Goal: Task Accomplishment & Management: Manage account settings

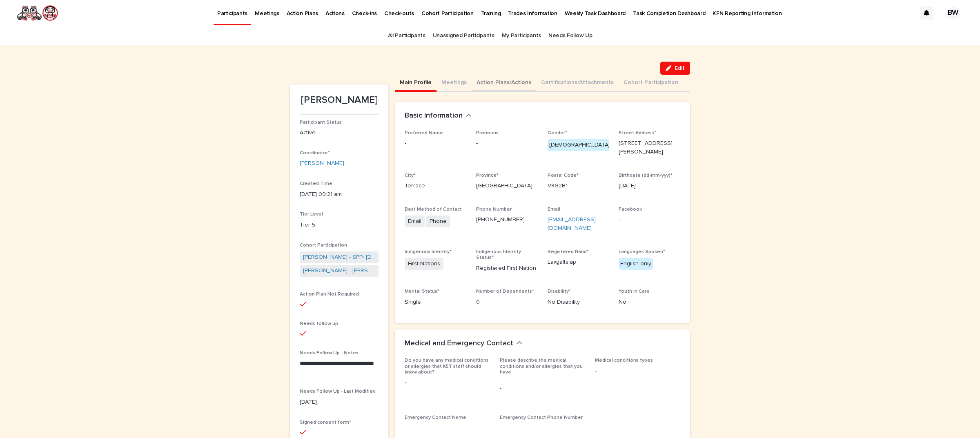
click at [487, 86] on button "Action Plans/Actions" at bounding box center [503, 83] width 64 height 17
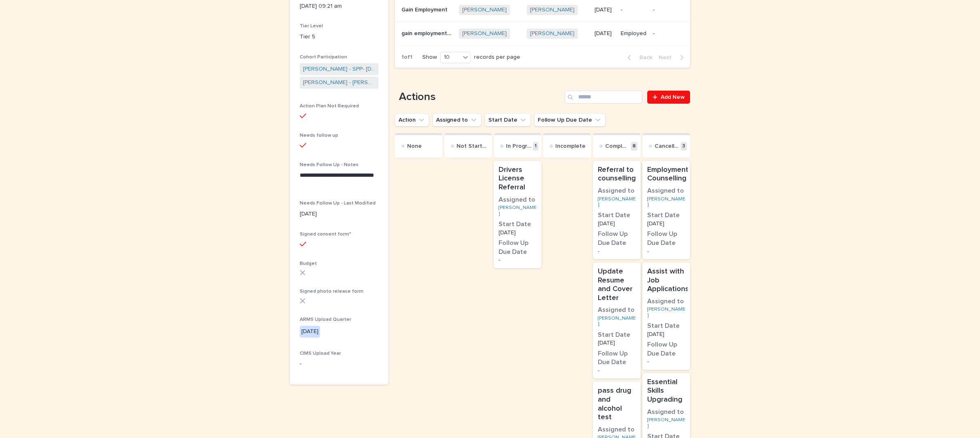
scroll to position [306, 0]
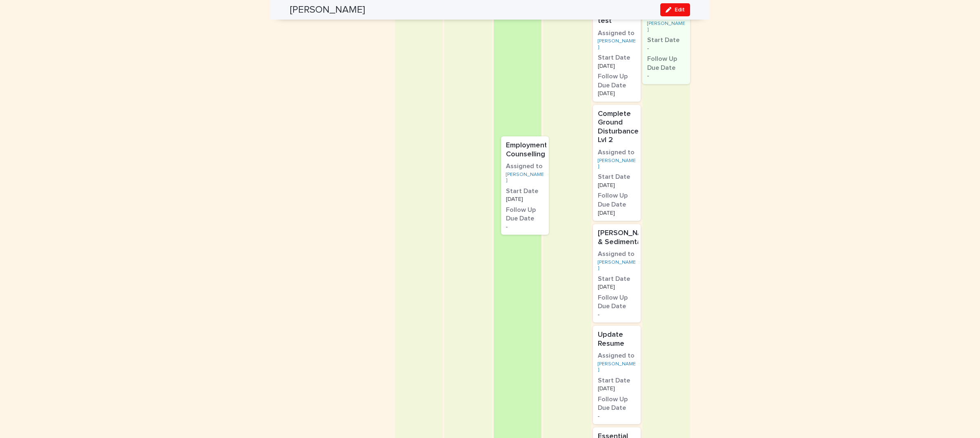
drag, startPoint x: 595, startPoint y: 194, endPoint x: 503, endPoint y: 142, distance: 105.7
click at [503, 142] on div "None Not Started In Progress 1 Drivers License Referral Assigned to [PERSON_NAM…" at bounding box center [542, 178] width 295 height 883
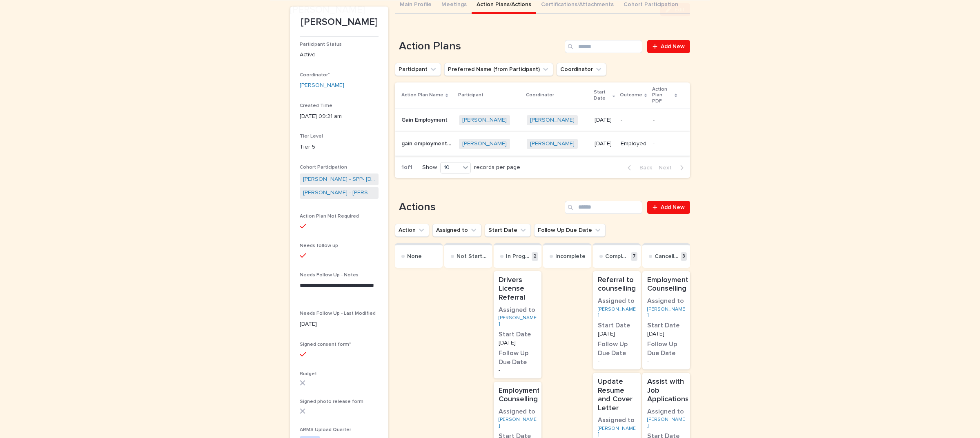
scroll to position [156, 0]
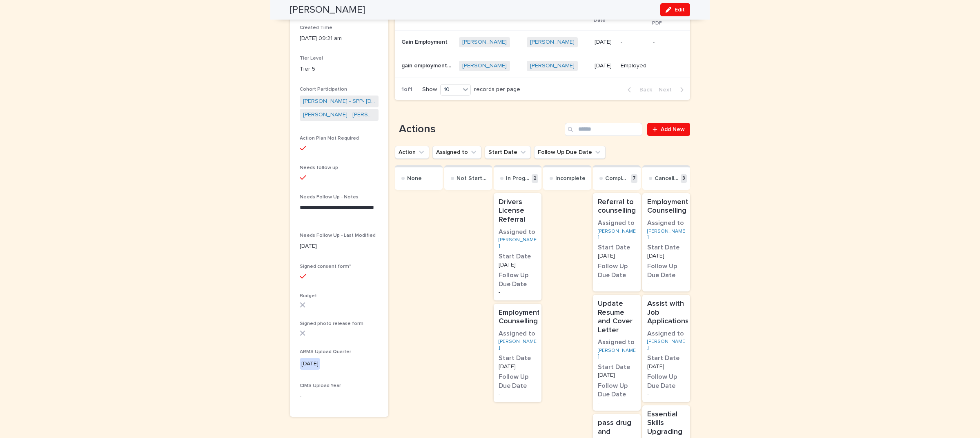
click at [533, 342] on div "Employment Counselling Assigned to [PERSON_NAME] Start Date [DATE] Follow Up Du…" at bounding box center [517, 353] width 48 height 98
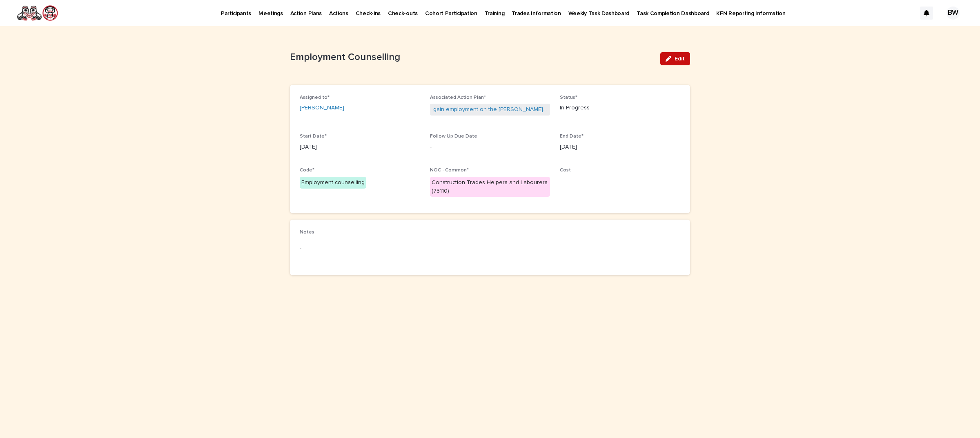
click at [681, 56] on span "Edit" at bounding box center [679, 59] width 10 height 6
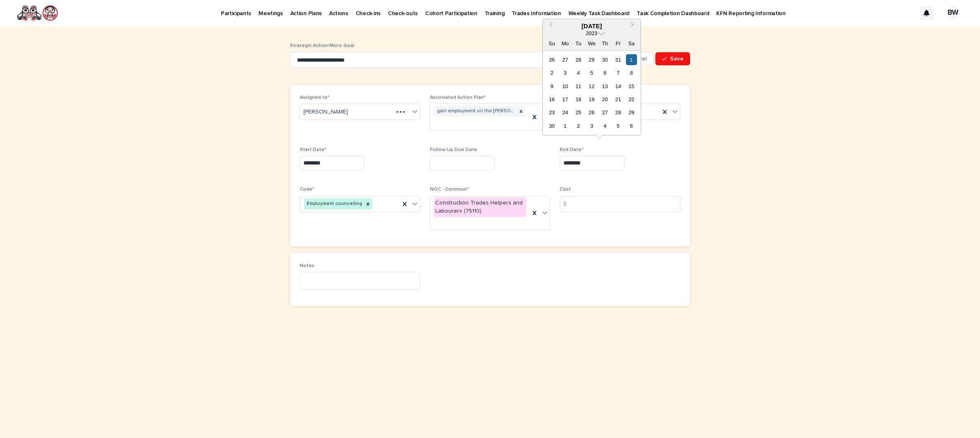
drag, startPoint x: 598, startPoint y: 154, endPoint x: 492, endPoint y: 143, distance: 107.1
click at [492, 143] on div "Assigned to* [PERSON_NAME] Associated Action Plan* gain employment on the [PERS…" at bounding box center [490, 166] width 380 height 142
drag, startPoint x: 747, startPoint y: 195, endPoint x: 655, endPoint y: 172, distance: 94.1
click at [746, 194] on div "**********" at bounding box center [490, 232] width 980 height 412
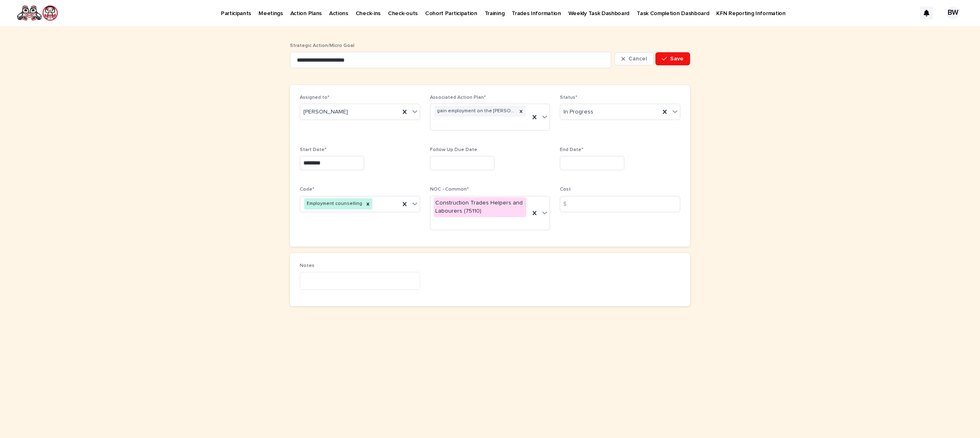
click at [607, 161] on input "text" at bounding box center [592, 163] width 64 height 14
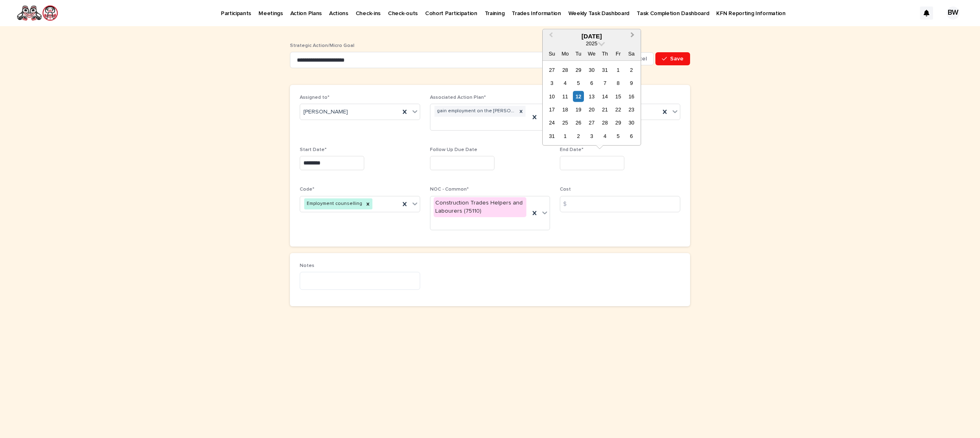
click at [634, 32] on button "Next Month" at bounding box center [633, 36] width 13 height 13
click at [619, 121] on div "2" at bounding box center [617, 122] width 11 height 11
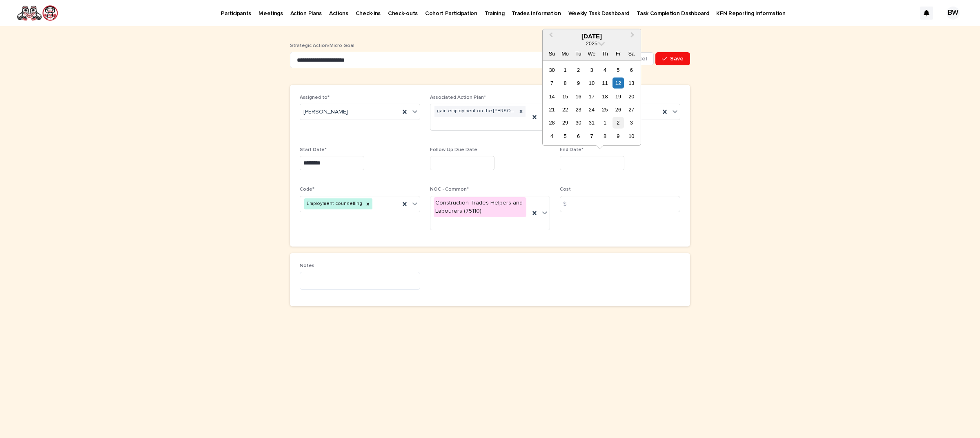
type input "********"
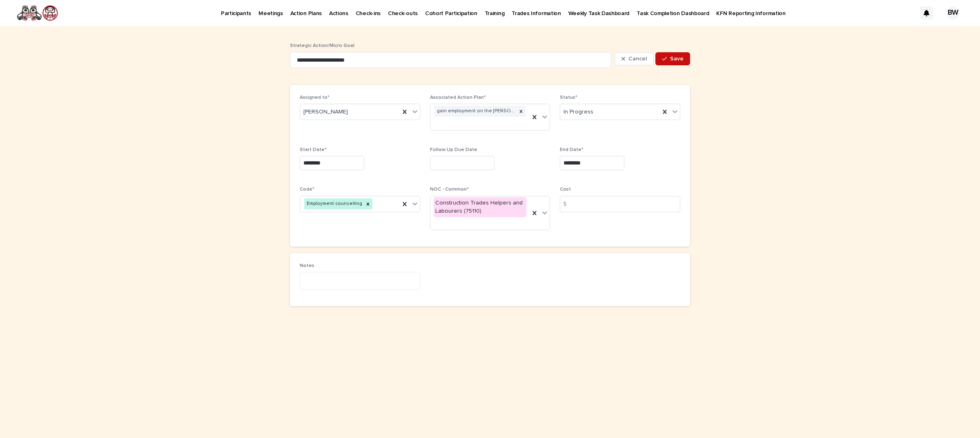
click at [664, 56] on icon "button" at bounding box center [664, 59] width 5 height 6
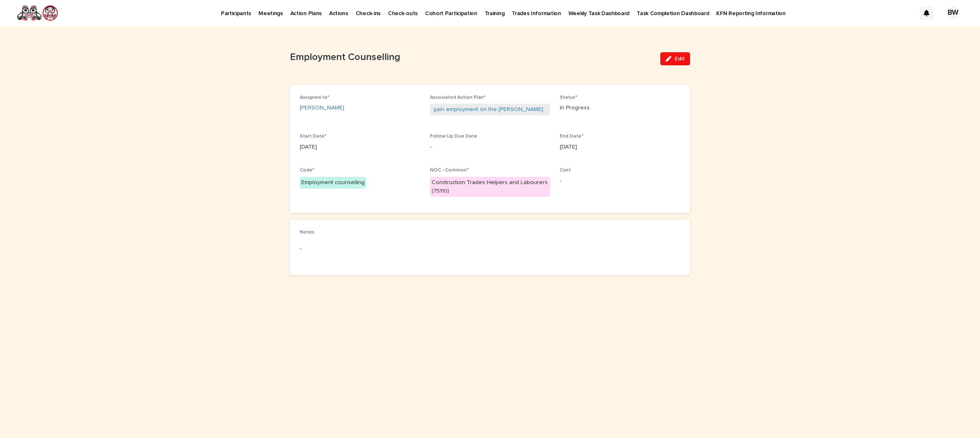
click at [248, 11] on p "Participants" at bounding box center [236, 8] width 30 height 17
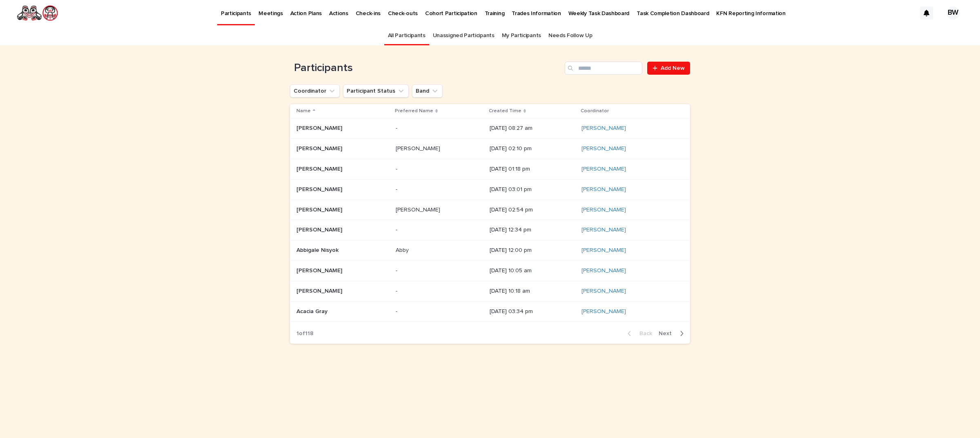
click at [230, 18] on link "Participants" at bounding box center [236, 12] width 38 height 24
click at [617, 70] on input "Search" at bounding box center [603, 68] width 78 height 13
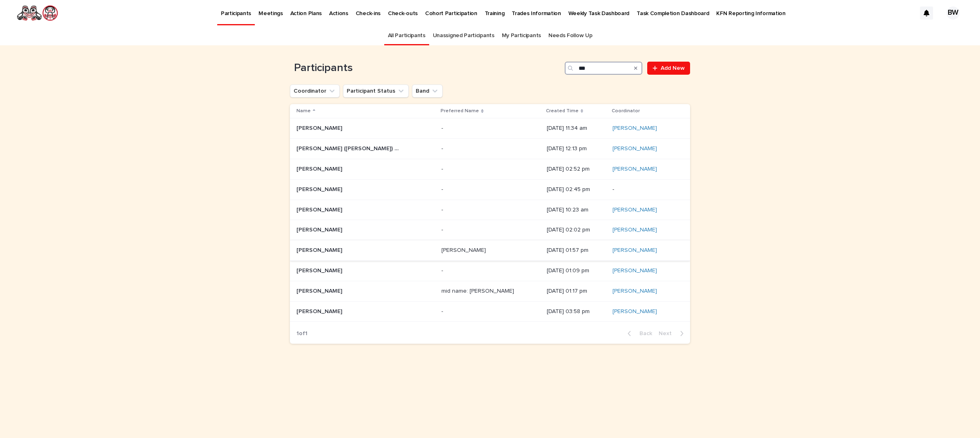
type input "***"
click at [331, 254] on p "[PERSON_NAME]" at bounding box center [319, 249] width 47 height 9
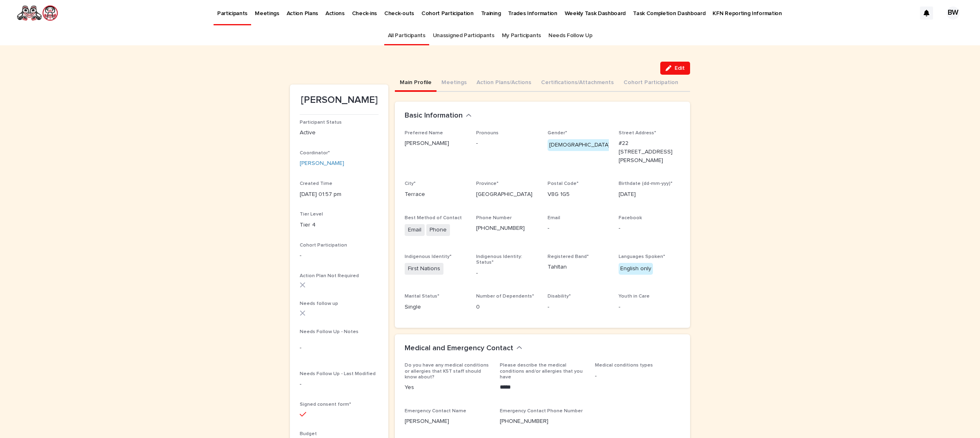
click at [497, 72] on div "Edit" at bounding box center [490, 68] width 400 height 13
click at [673, 64] on button "Edit" at bounding box center [675, 68] width 30 height 13
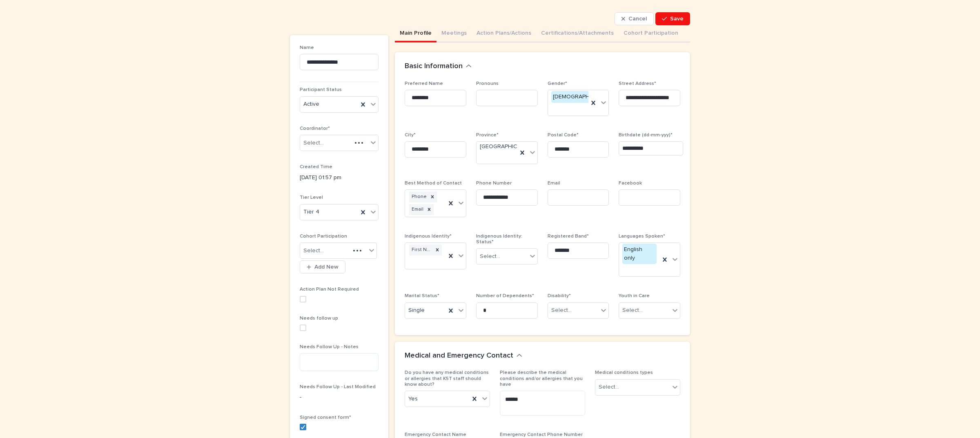
scroll to position [102, 0]
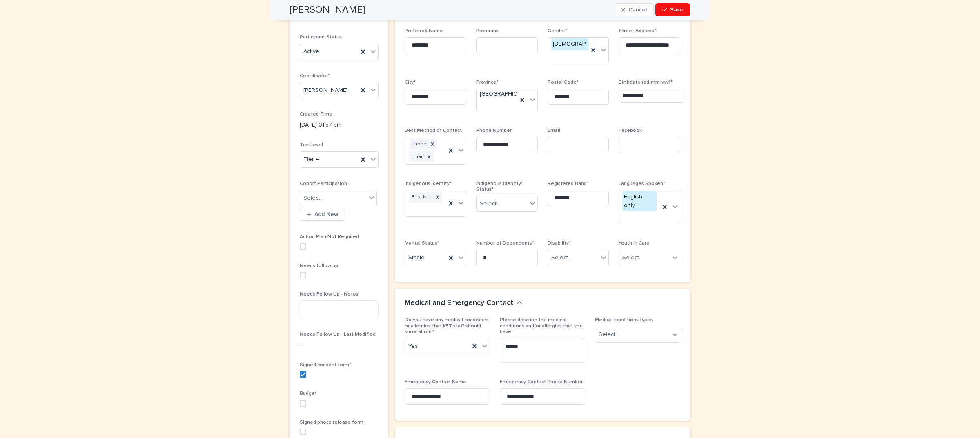
click at [300, 278] on span at bounding box center [303, 275] width 7 height 7
click at [335, 312] on textarea at bounding box center [339, 309] width 79 height 18
type textarea "**********"
click at [678, 8] on span "Save" at bounding box center [676, 10] width 13 height 6
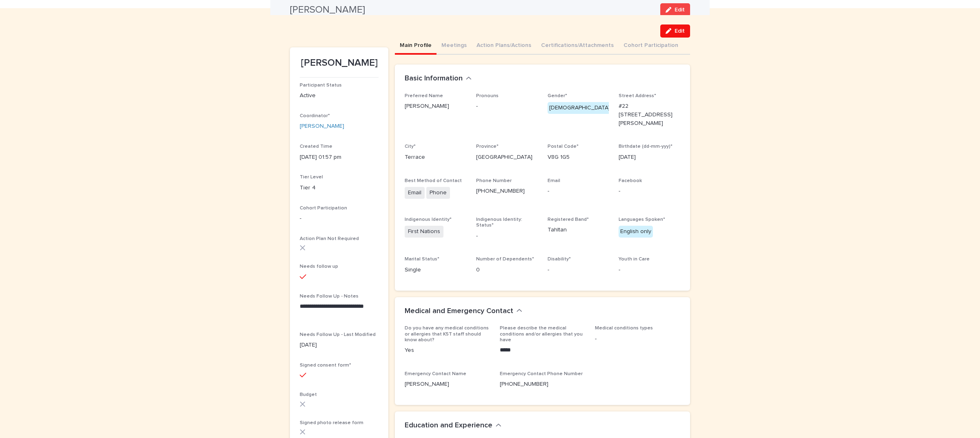
scroll to position [0, 0]
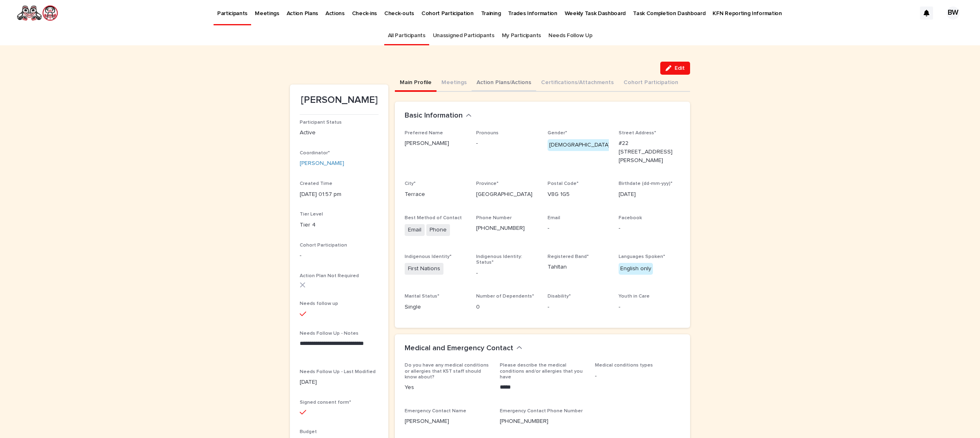
click at [494, 78] on button "Action Plans/Actions" at bounding box center [503, 83] width 64 height 17
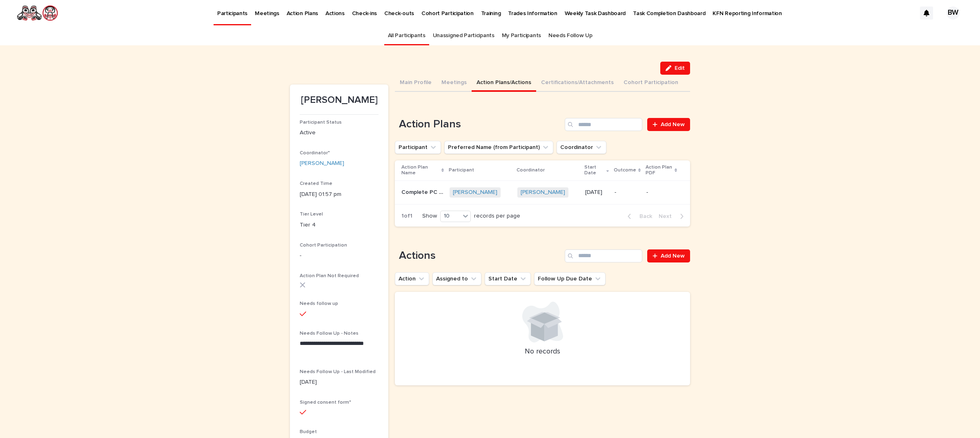
click at [544, 197] on div "[PERSON_NAME] + 0" at bounding box center [547, 192] width 61 height 17
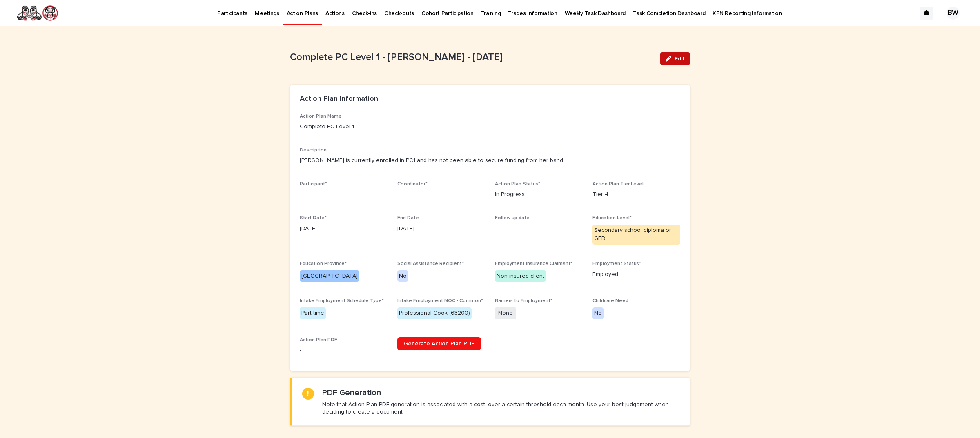
click at [672, 53] on button "Edit" at bounding box center [675, 58] width 30 height 13
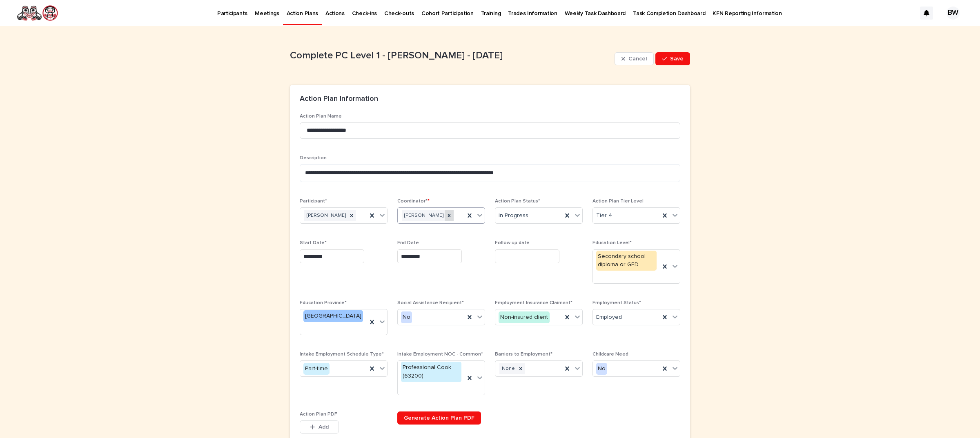
click at [446, 216] on icon at bounding box center [449, 216] width 6 height 6
click at [439, 216] on div "Select..." at bounding box center [436, 215] width 77 height 13
click at [429, 264] on div "[PERSON_NAME]" at bounding box center [437, 260] width 87 height 14
click at [678, 58] on span "Save" at bounding box center [676, 59] width 13 height 6
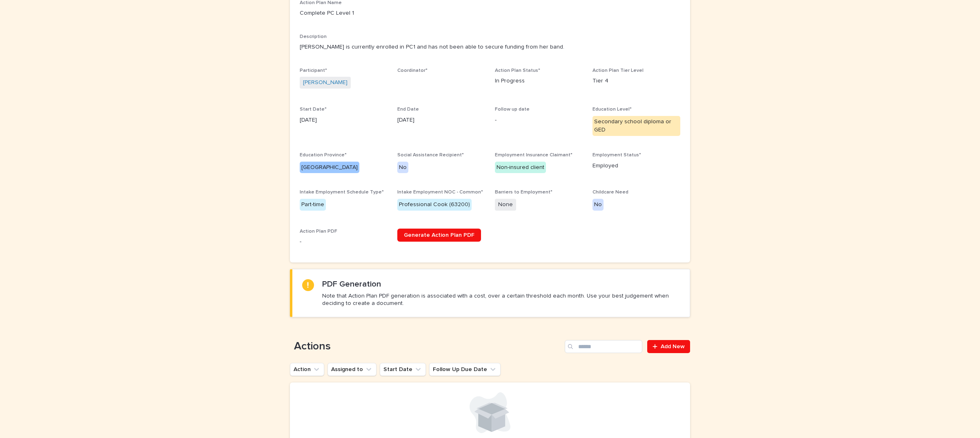
scroll to position [204, 0]
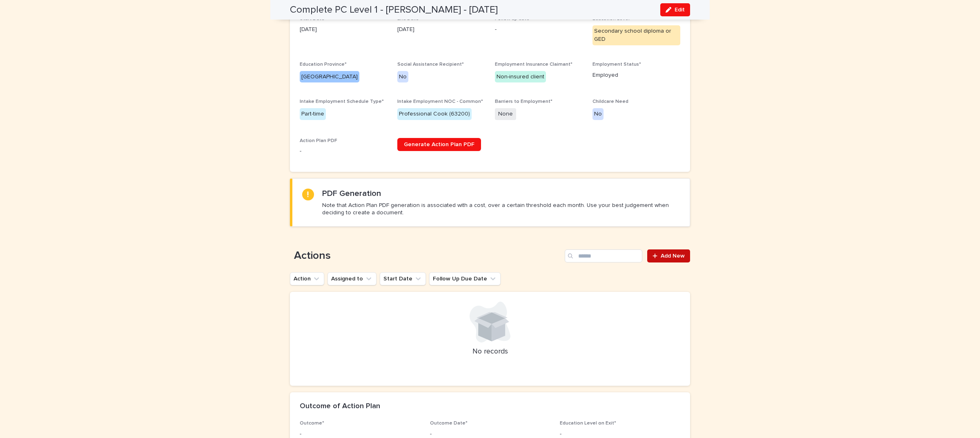
click at [656, 253] on div at bounding box center [656, 256] width 8 height 6
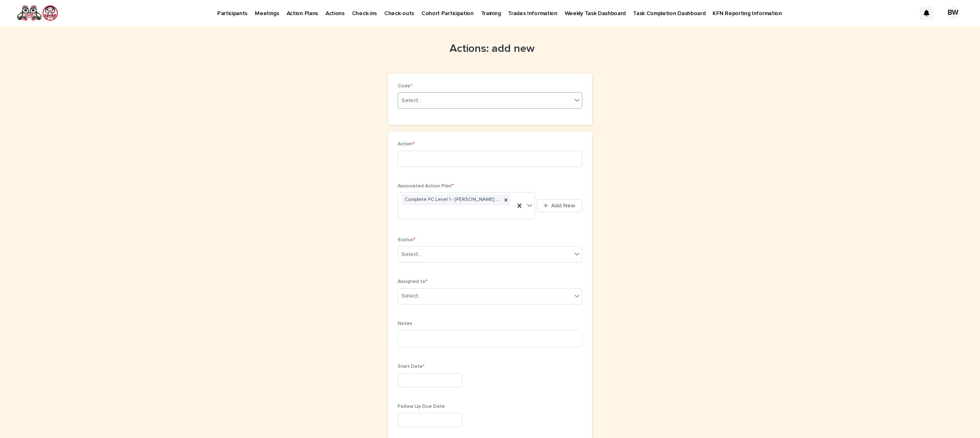
click at [439, 104] on div "Select..." at bounding box center [484, 100] width 173 height 13
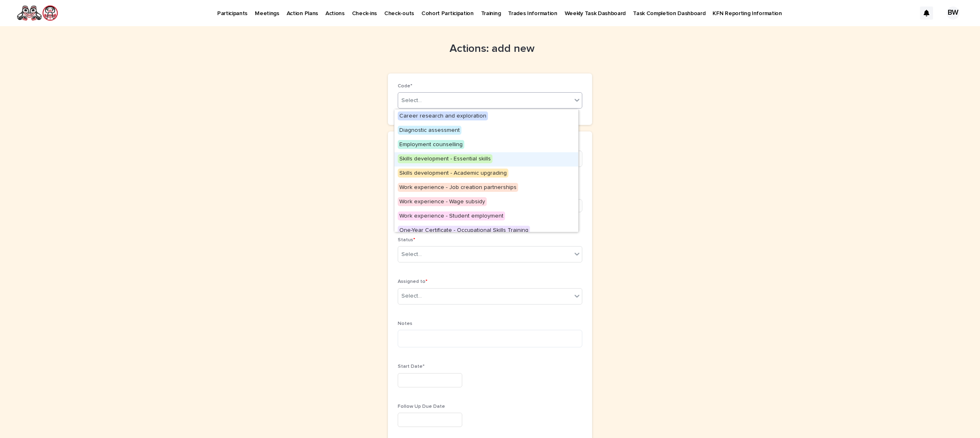
click at [317, 164] on div "Actions: add new Loading... Saving… Loading... Saving… Loading... Saving… Code*…" at bounding box center [490, 347] width 400 height 642
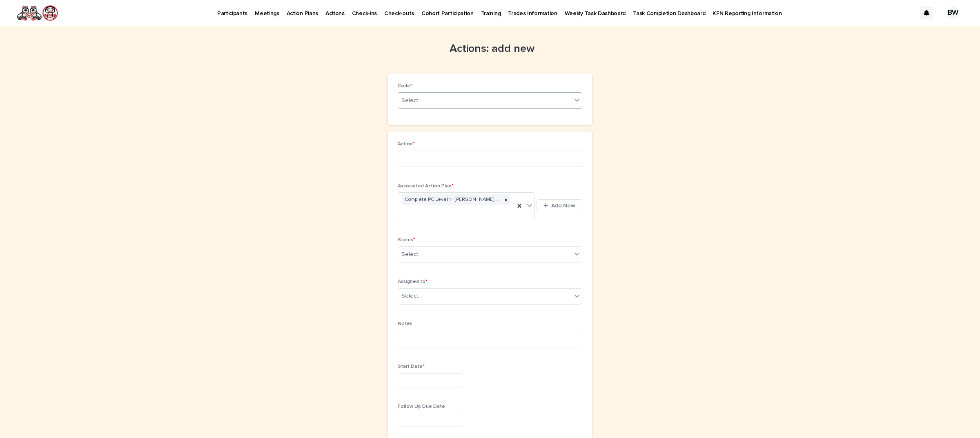
click at [441, 92] on div "Select..." at bounding box center [490, 100] width 184 height 16
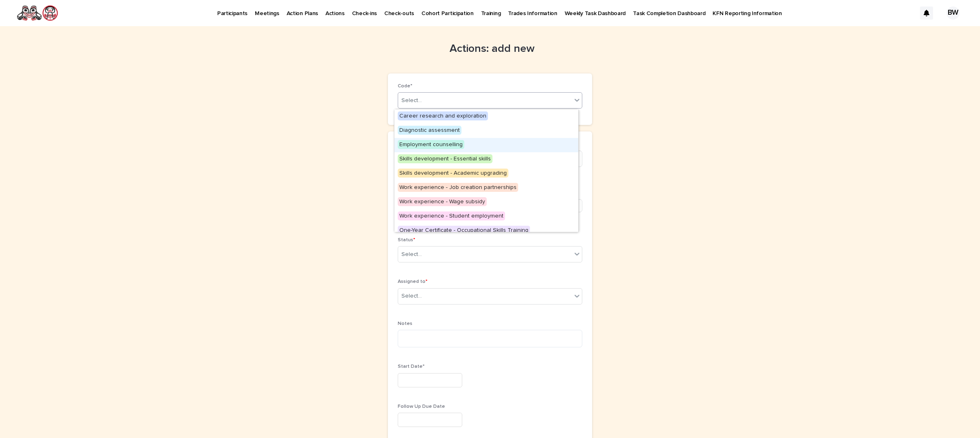
click at [449, 139] on div "Employment counselling" at bounding box center [486, 145] width 184 height 14
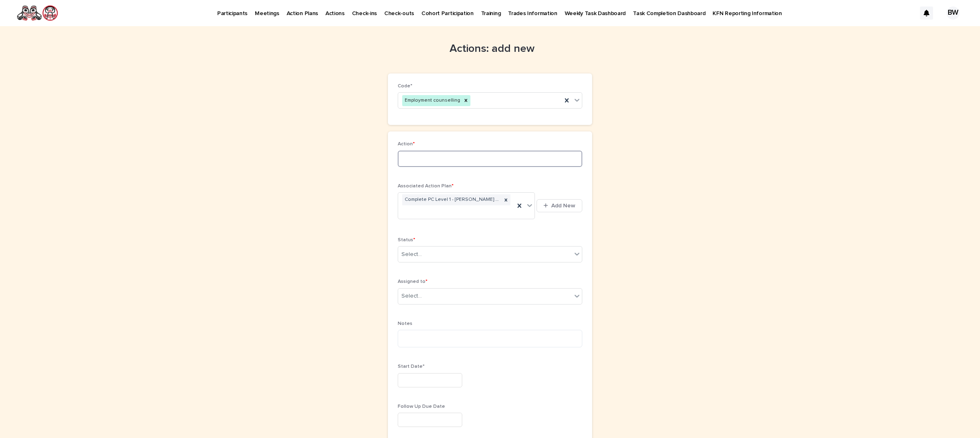
click at [460, 158] on input at bounding box center [490, 159] width 184 height 16
type input "**********"
click at [450, 256] on div "Select..." at bounding box center [484, 254] width 173 height 13
click at [431, 290] on div "In Progress" at bounding box center [486, 287] width 184 height 14
click at [437, 302] on div "Select..." at bounding box center [484, 295] width 173 height 13
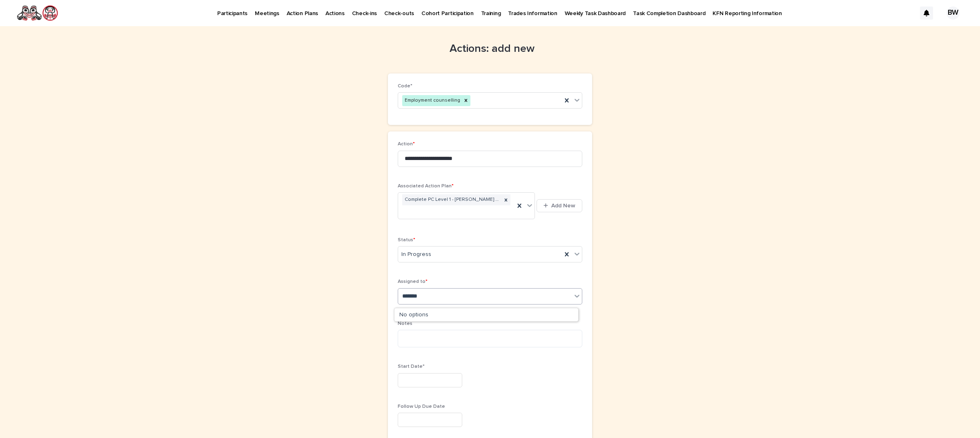
type input "********"
click at [443, 316] on div "[PERSON_NAME]" at bounding box center [486, 315] width 184 height 14
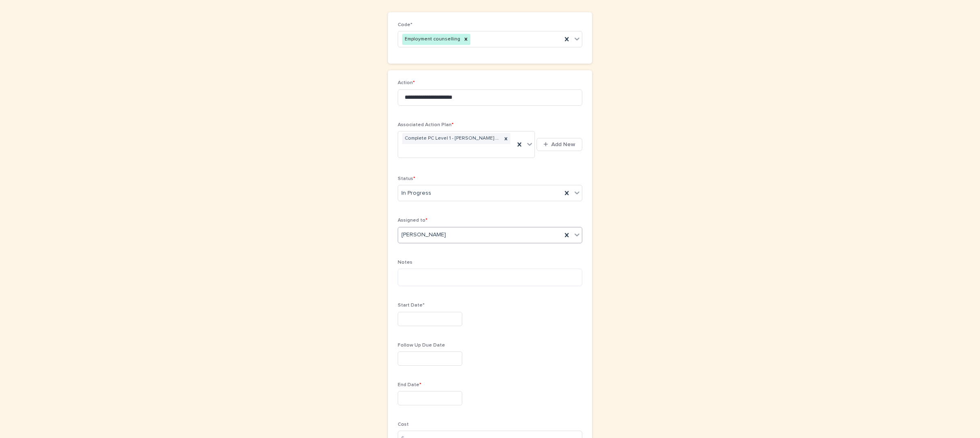
scroll to position [153, 0]
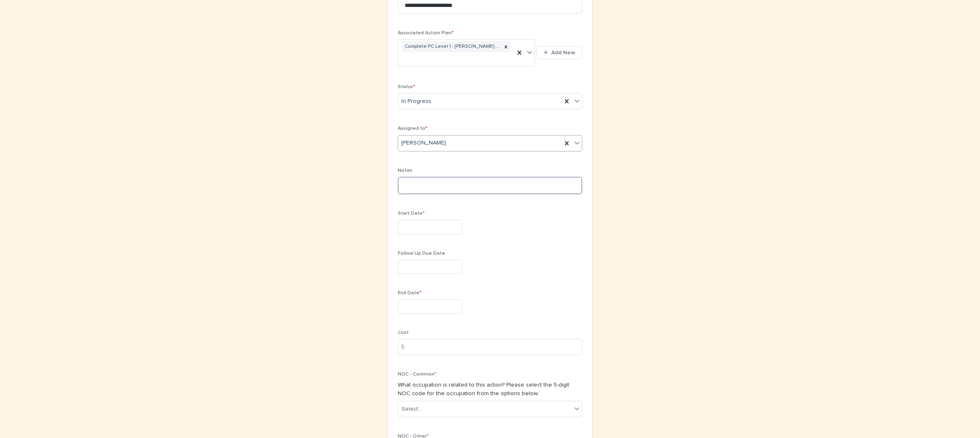
click at [460, 187] on textarea at bounding box center [490, 186] width 184 height 18
click at [411, 189] on textarea "**********" at bounding box center [490, 186] width 184 height 18
type textarea "**********"
click at [452, 234] on input "text" at bounding box center [430, 227] width 64 height 14
click at [411, 160] on div "12" at bounding box center [411, 163] width 11 height 11
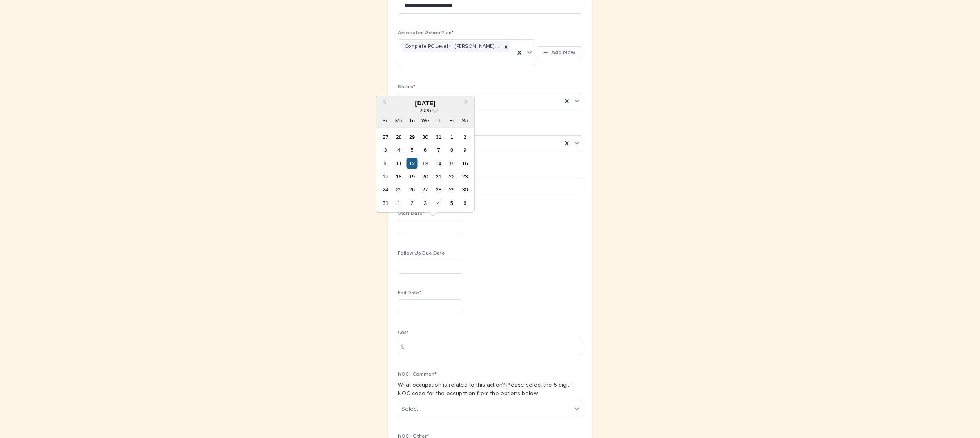
type input "*********"
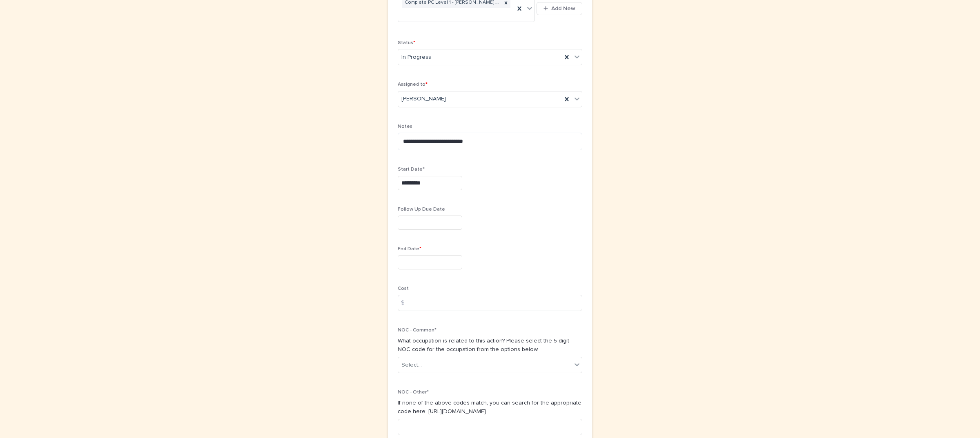
scroll to position [255, 0]
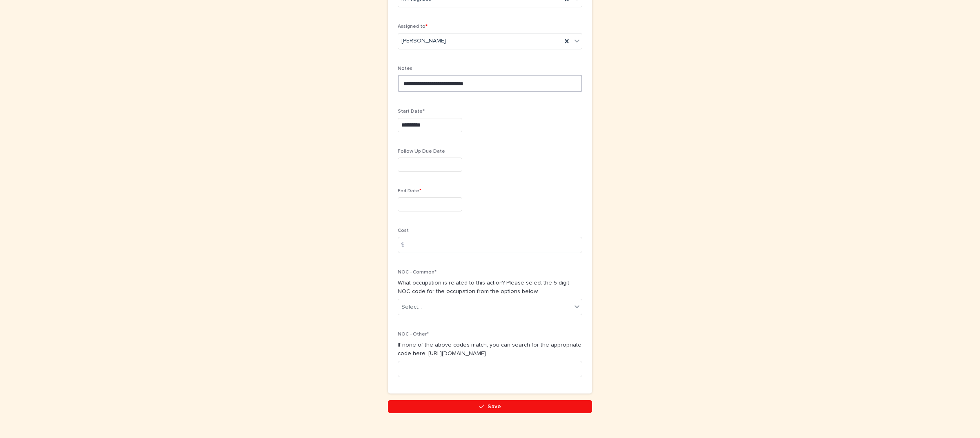
click at [503, 92] on textarea "**********" at bounding box center [490, 84] width 184 height 18
type textarea "**********"
click at [431, 208] on input "text" at bounding box center [430, 204] width 64 height 14
click at [466, 80] on span "Next Month" at bounding box center [466, 80] width 0 height 11
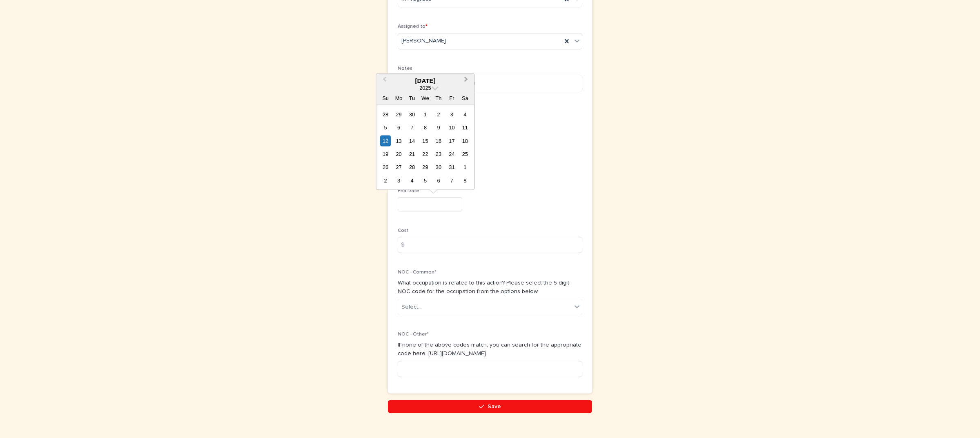
click at [466, 80] on span "Next Month" at bounding box center [466, 80] width 0 height 11
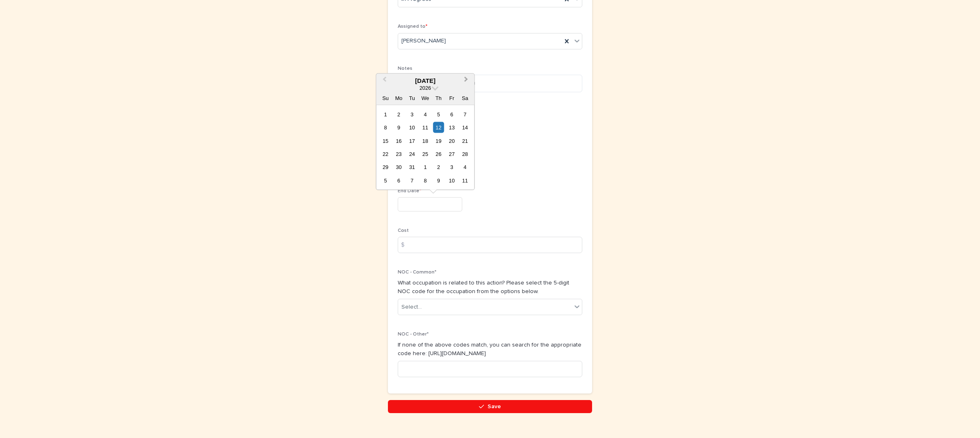
click at [466, 80] on span "Next Month" at bounding box center [466, 80] width 0 height 11
click at [454, 169] on div "1" at bounding box center [451, 167] width 11 height 11
click at [448, 202] on input "********" at bounding box center [430, 204] width 64 height 14
click at [453, 164] on div "29" at bounding box center [451, 167] width 11 height 11
type input "*********"
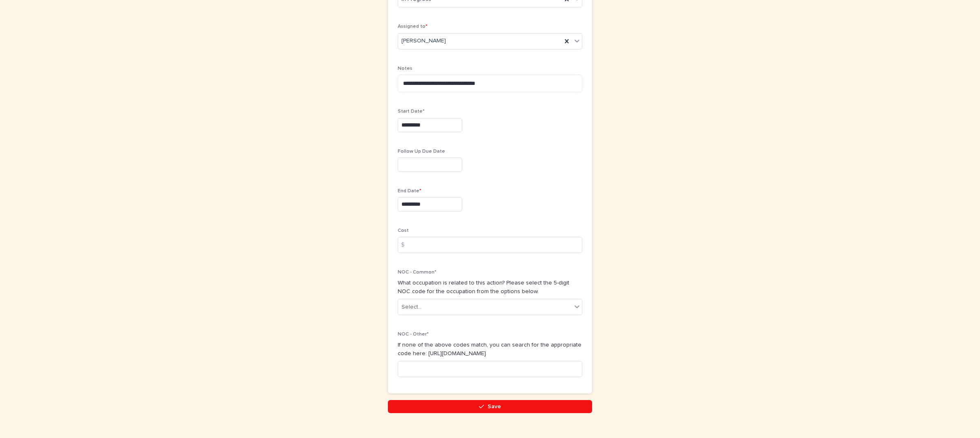
click at [496, 178] on div "Follow Up Due Date" at bounding box center [490, 164] width 184 height 30
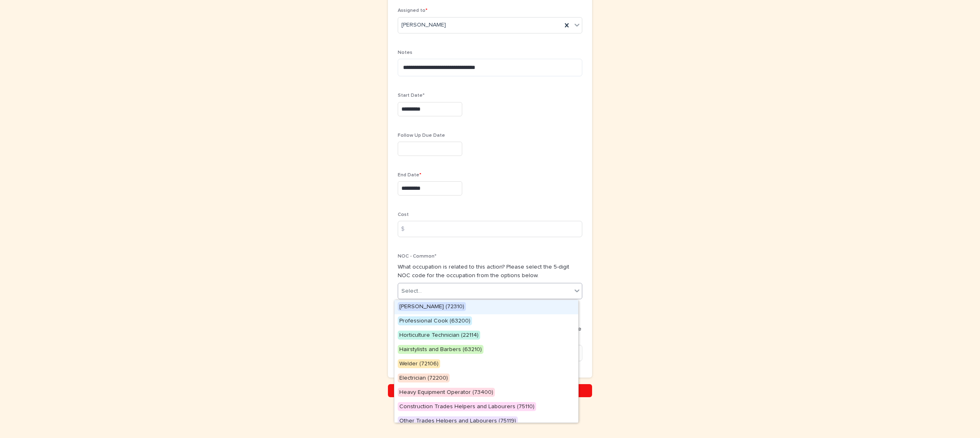
click at [439, 293] on div "Select..." at bounding box center [484, 290] width 173 height 13
click at [448, 320] on span "Professional Cook (63200)" at bounding box center [435, 320] width 74 height 9
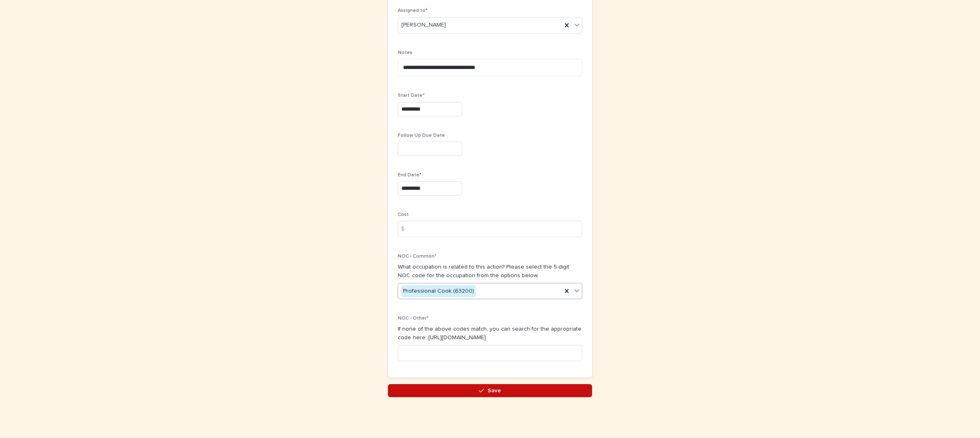
click at [502, 392] on button "Save" at bounding box center [490, 390] width 204 height 13
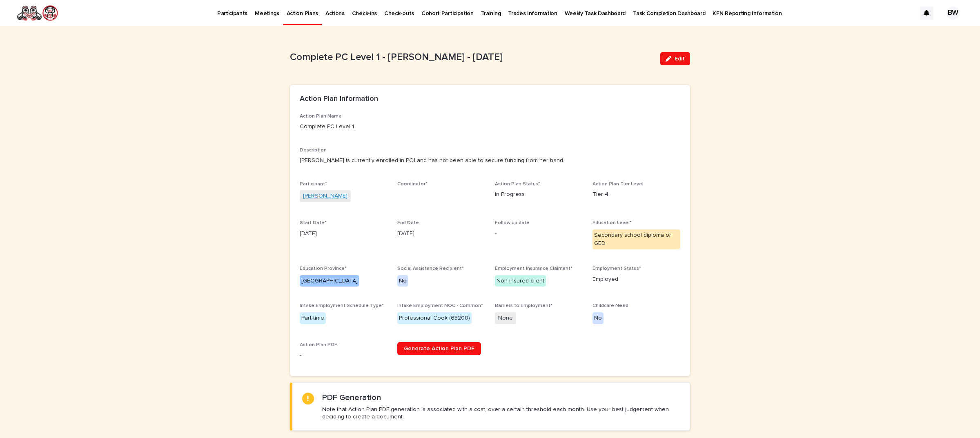
click at [315, 194] on link "[PERSON_NAME]" at bounding box center [325, 196] width 44 height 9
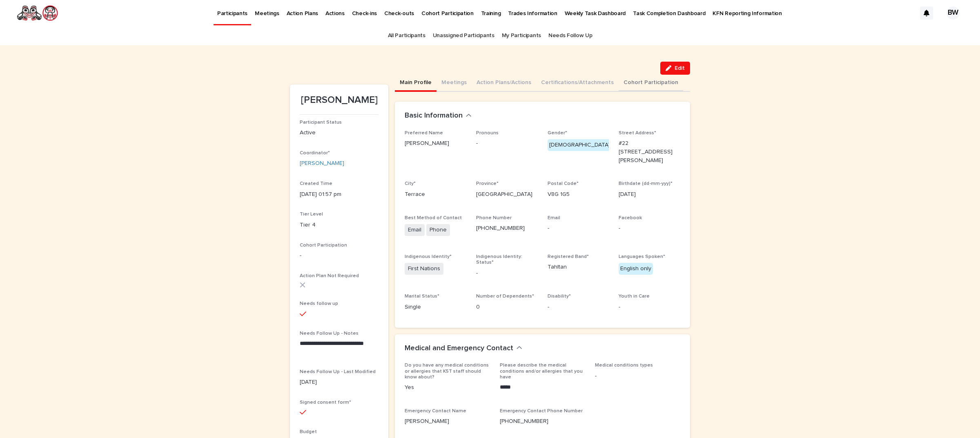
click at [630, 83] on button "Cohort Participation" at bounding box center [650, 83] width 64 height 17
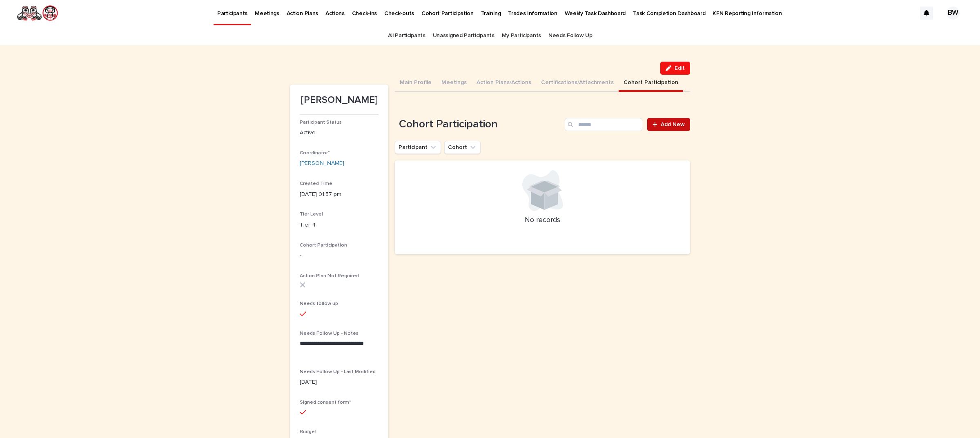
click at [661, 122] on span "Add New" at bounding box center [672, 125] width 24 height 6
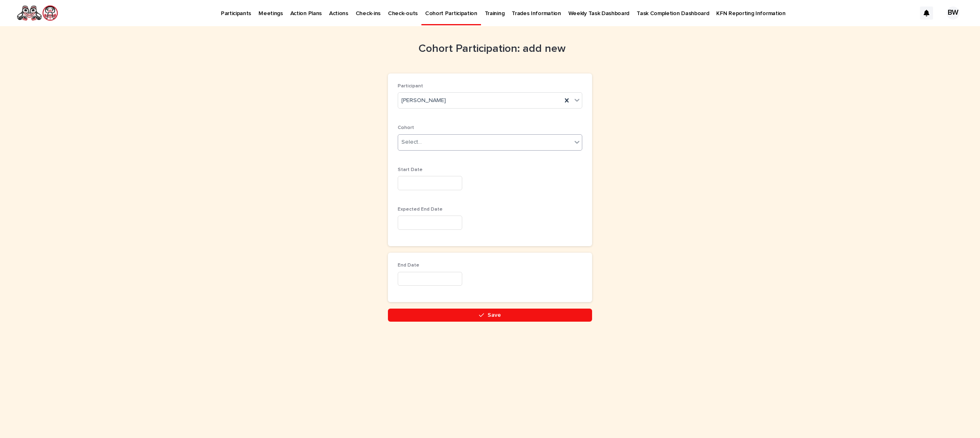
click at [438, 141] on div "Select..." at bounding box center [484, 142] width 173 height 13
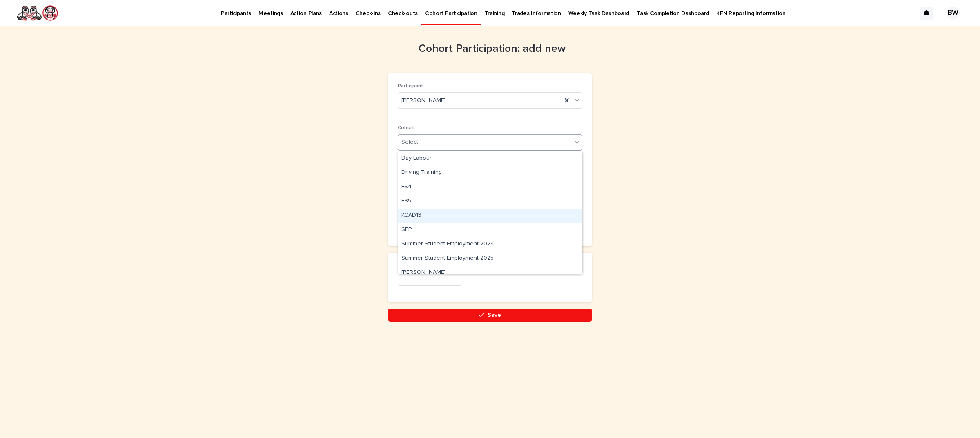
click at [423, 215] on div "KCAD13" at bounding box center [490, 216] width 184 height 14
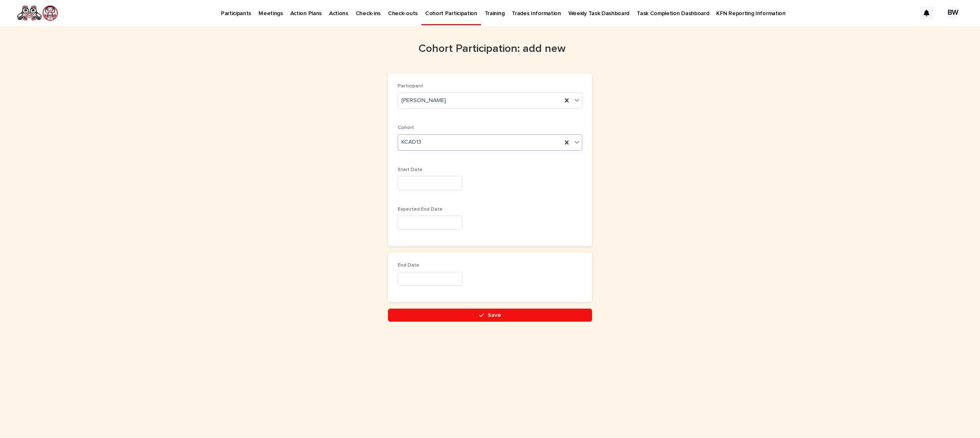
click at [436, 178] on input "text" at bounding box center [430, 183] width 64 height 14
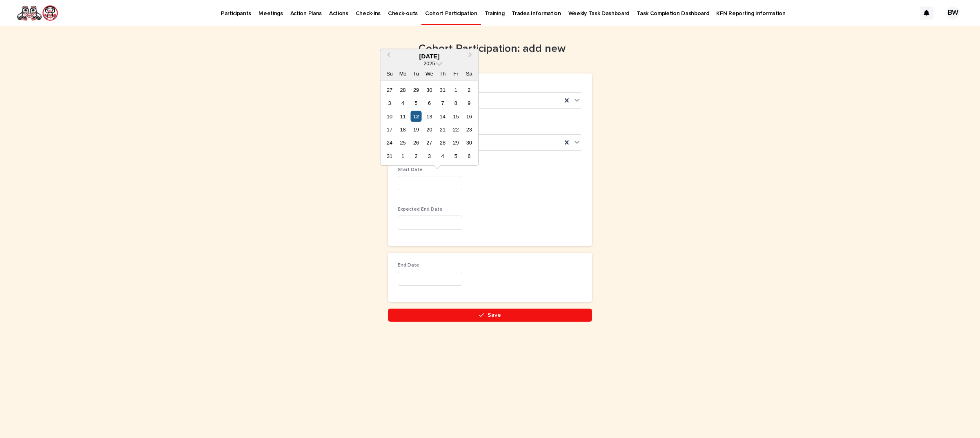
click at [416, 111] on div "12" at bounding box center [415, 116] width 11 height 11
type input "*********"
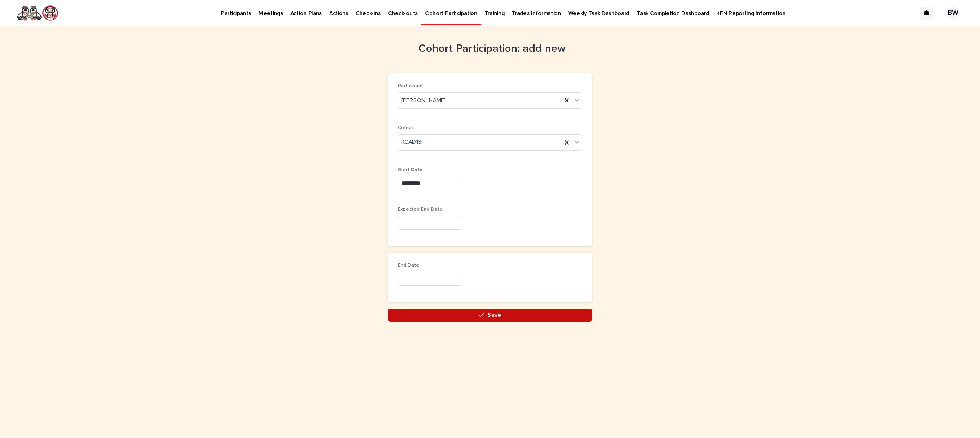
click at [447, 311] on button "Save" at bounding box center [490, 315] width 204 height 13
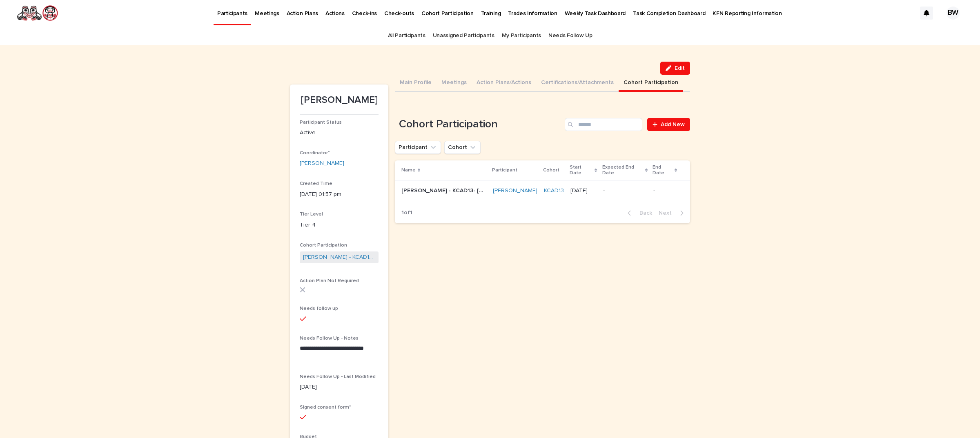
click at [595, 190] on td "[DATE]" at bounding box center [583, 190] width 33 height 20
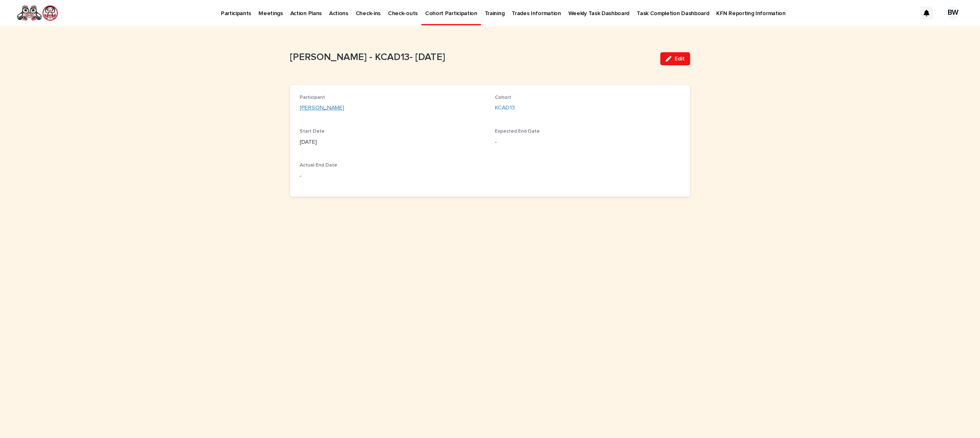
click at [336, 108] on link "[PERSON_NAME]" at bounding box center [322, 108] width 44 height 9
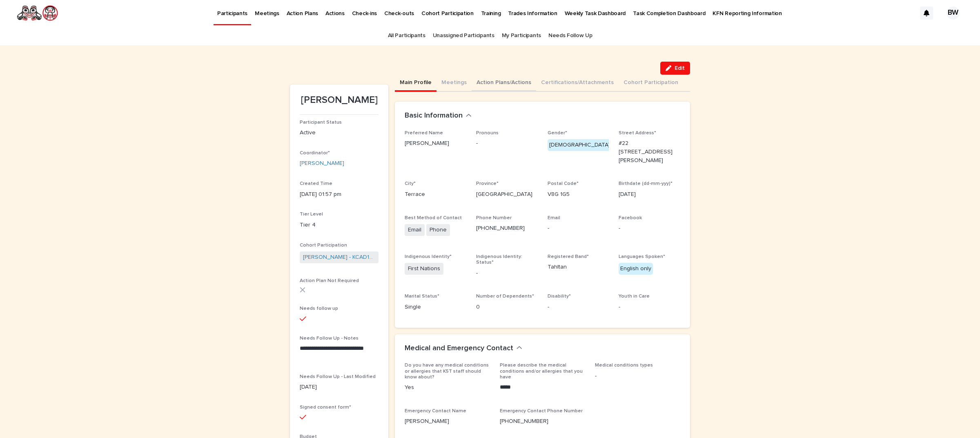
click at [491, 80] on button "Action Plans/Actions" at bounding box center [503, 83] width 64 height 17
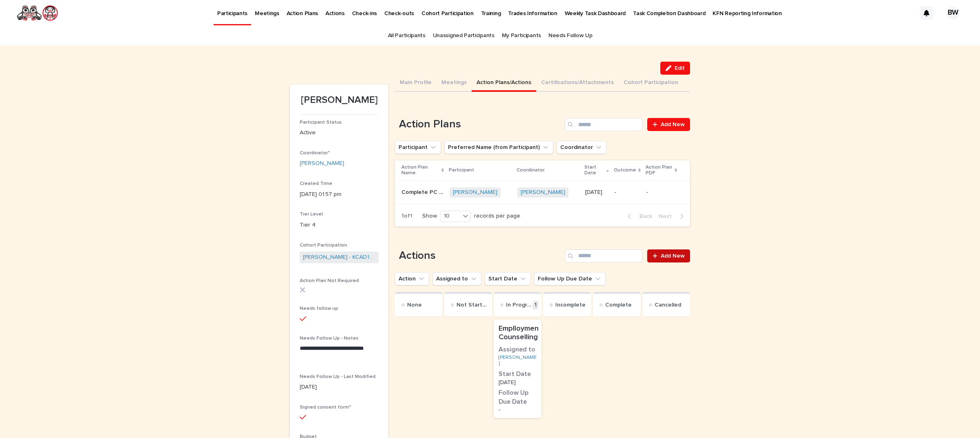
click at [659, 249] on link "Add New" at bounding box center [668, 255] width 43 height 13
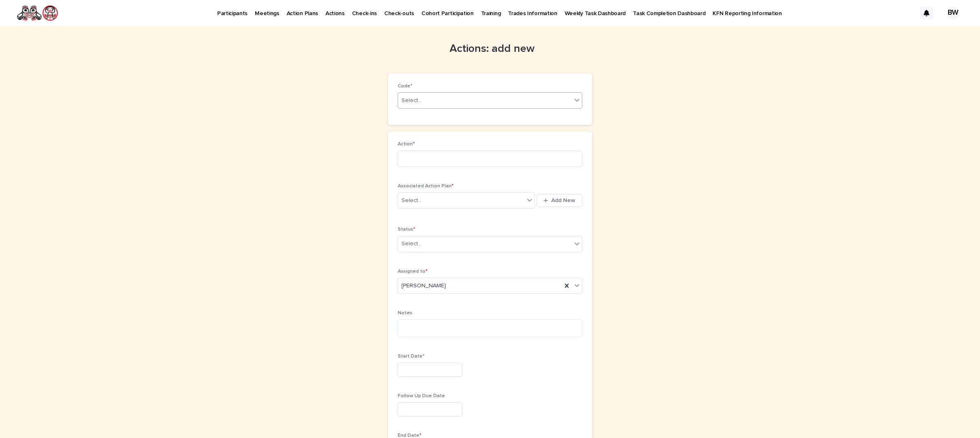
click at [464, 101] on div "Select..." at bounding box center [484, 100] width 173 height 13
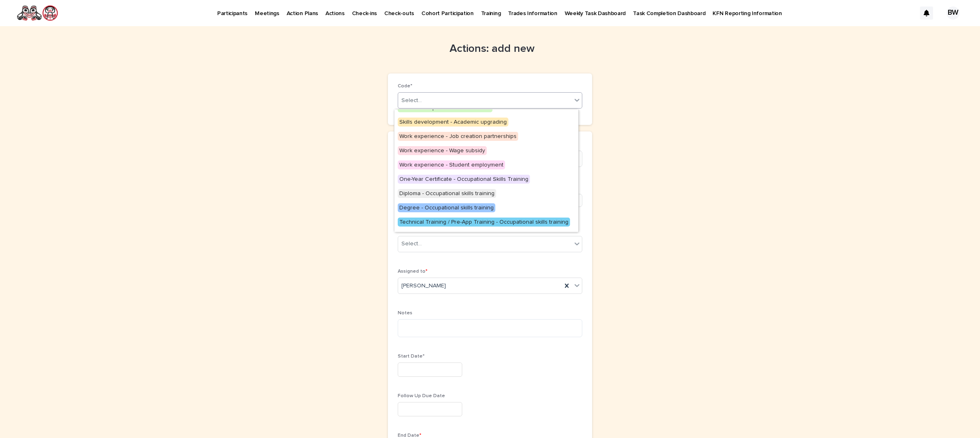
scroll to position [153, 0]
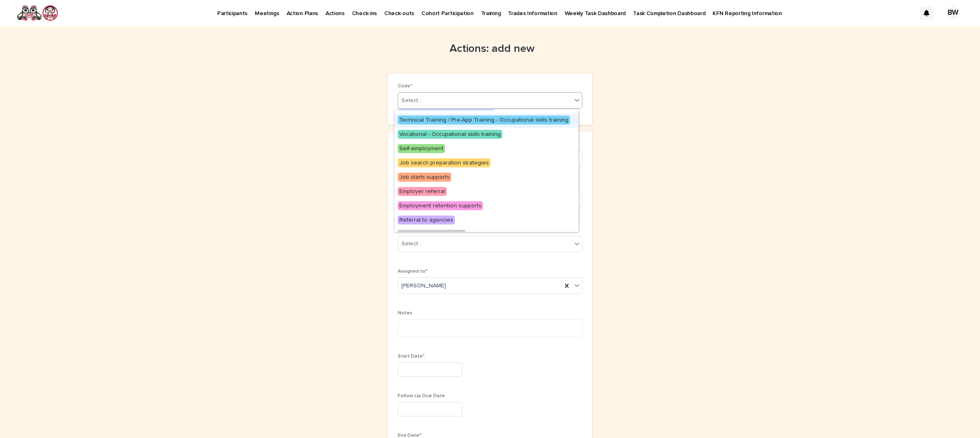
click at [530, 115] on div "Technical Training / Pre-App Training - Occupational skills training" at bounding box center [486, 120] width 184 height 14
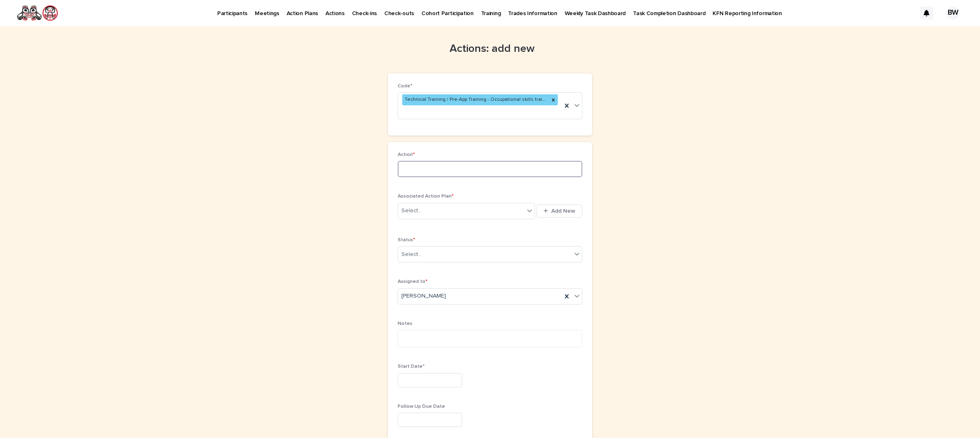
click at [469, 161] on input at bounding box center [490, 169] width 184 height 16
type input "*"
type input "**********"
click at [454, 204] on div "Select..." at bounding box center [461, 210] width 126 height 13
type input "********"
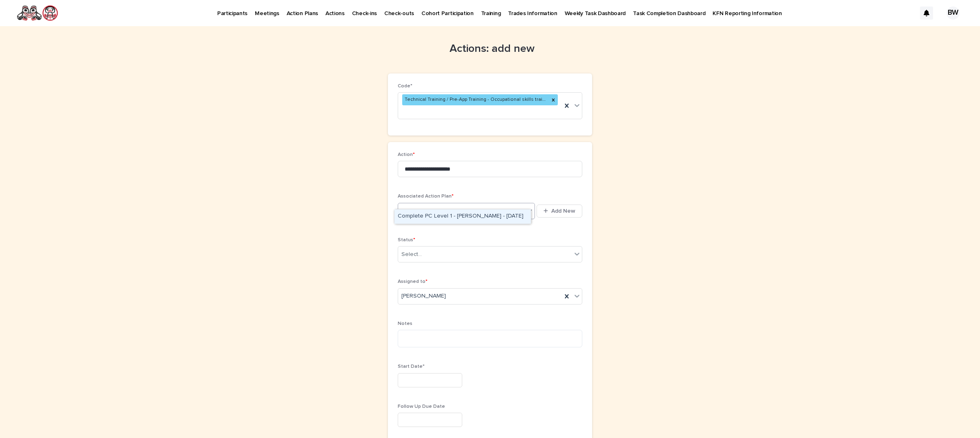
click at [458, 217] on div "Complete PC Level 1 - [PERSON_NAME] - [DATE]" at bounding box center [462, 216] width 136 height 14
click at [449, 258] on div "Select..." at bounding box center [484, 264] width 173 height 13
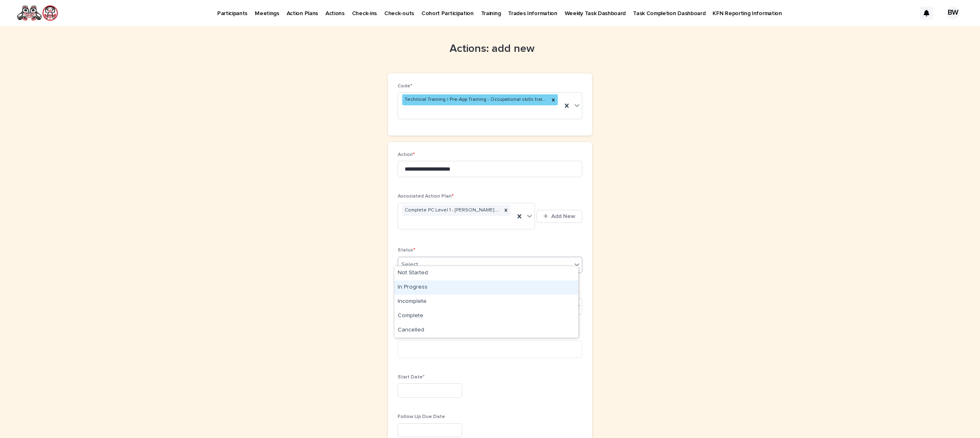
drag, startPoint x: 431, startPoint y: 280, endPoint x: 431, endPoint y: 292, distance: 11.8
click at [431, 292] on div "In Progress" at bounding box center [486, 287] width 184 height 14
click at [446, 344] on textarea at bounding box center [490, 349] width 184 height 18
type textarea "*"
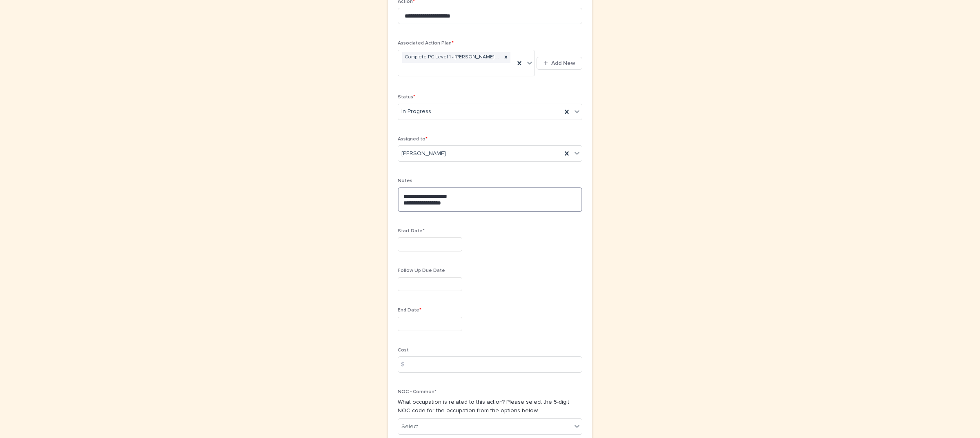
type textarea "**********"
click at [443, 237] on input "text" at bounding box center [430, 244] width 64 height 14
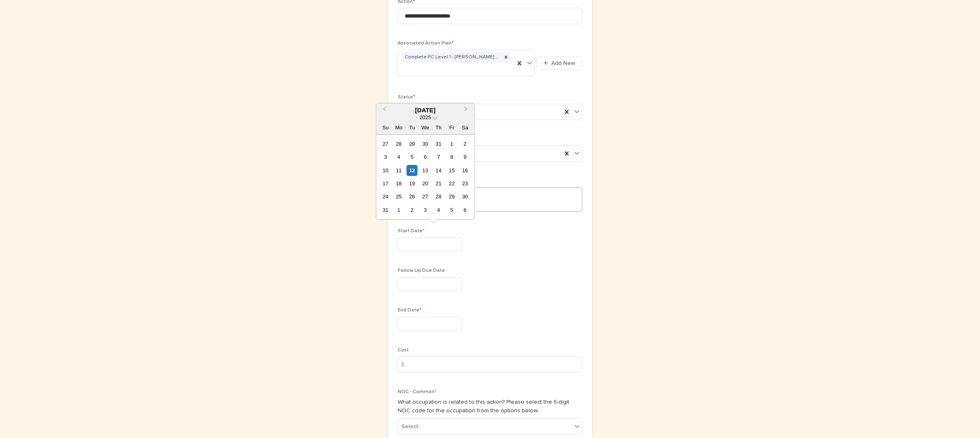
drag, startPoint x: 415, startPoint y: 169, endPoint x: 419, endPoint y: 184, distance: 15.6
click at [415, 170] on div "12" at bounding box center [411, 170] width 11 height 11
type input "*********"
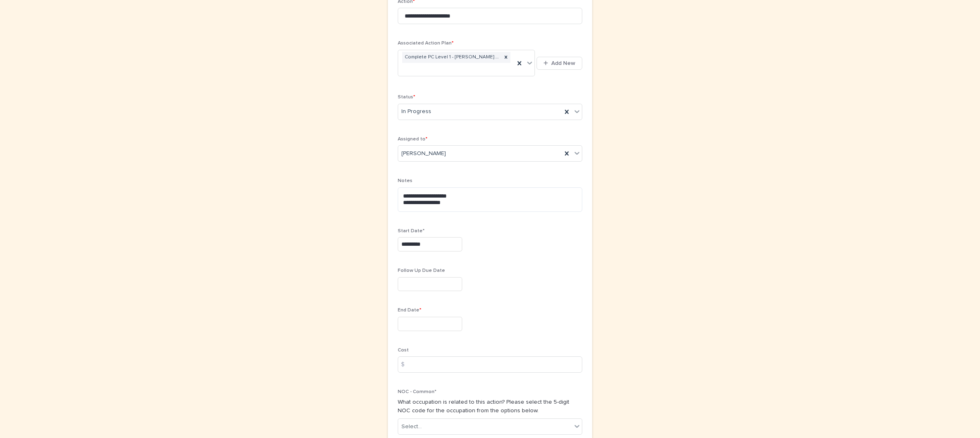
click at [426, 317] on input "text" at bounding box center [430, 324] width 64 height 14
click at [463, 191] on button "Next Month" at bounding box center [466, 190] width 13 height 13
click at [409, 279] on div "30" at bounding box center [411, 276] width 11 height 11
type input "*********"
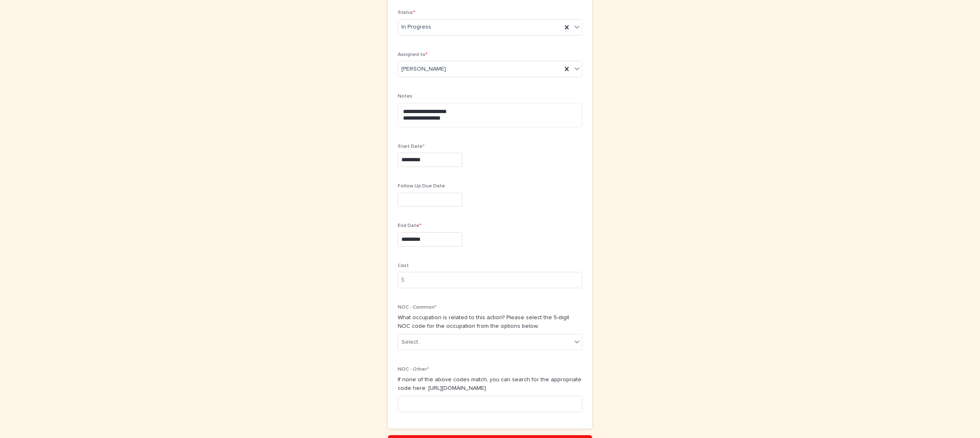
scroll to position [282, 0]
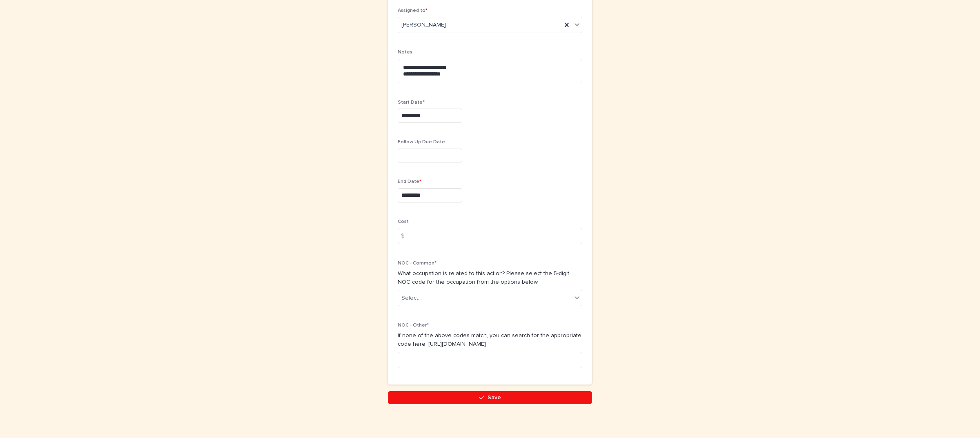
click at [431, 301] on div "NOC - Common* What occupation is related to this action? Please select the 5-di…" at bounding box center [490, 286] width 184 height 52
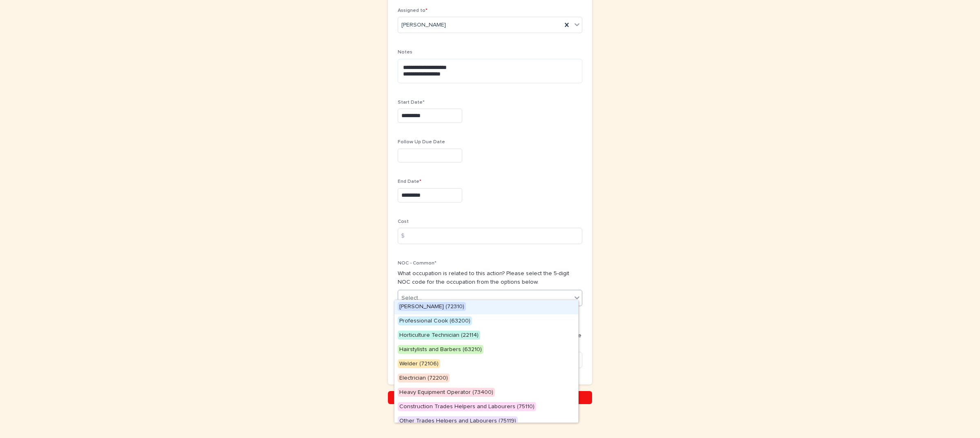
click at [431, 295] on div "Select..." at bounding box center [484, 297] width 173 height 13
click at [429, 318] on span "Professional Cook (63200)" at bounding box center [435, 320] width 74 height 9
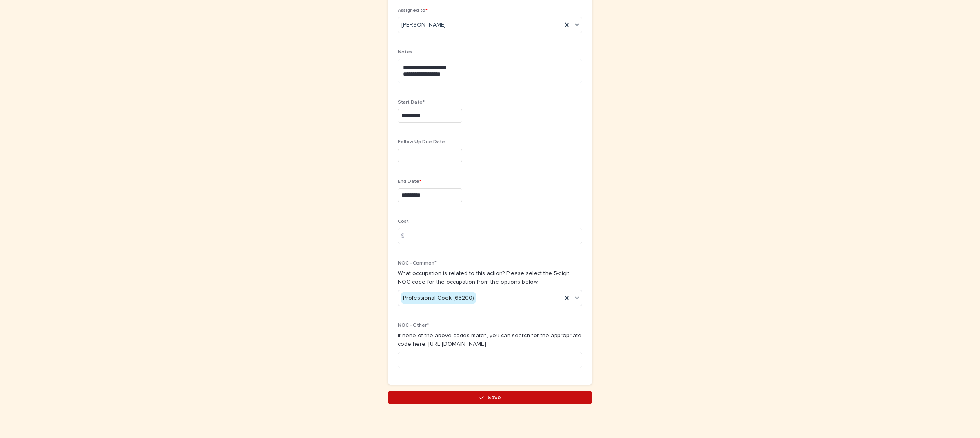
click at [487, 395] on span "Save" at bounding box center [493, 398] width 13 height 6
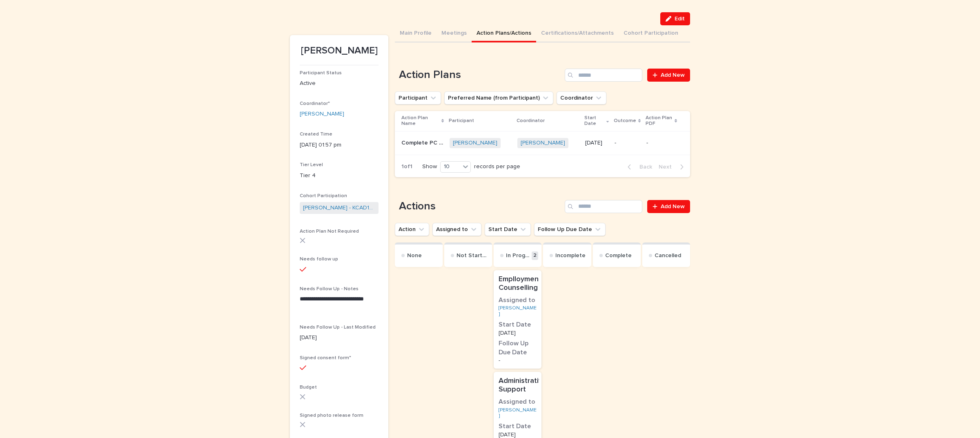
scroll to position [102, 0]
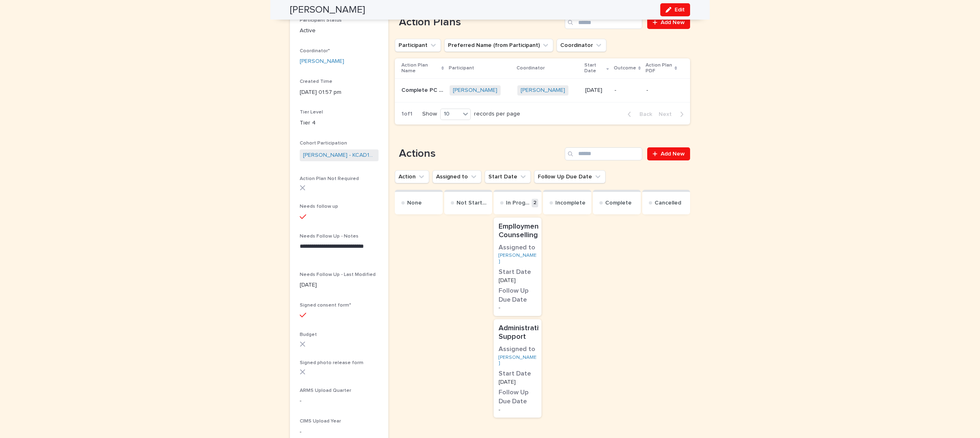
click at [525, 251] on h3 "Assigned to" at bounding box center [517, 247] width 38 height 9
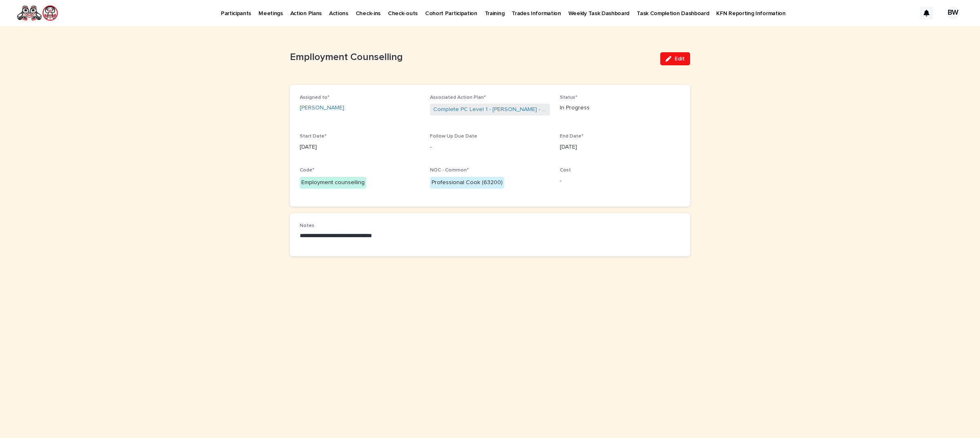
drag, startPoint x: 673, startPoint y: 57, endPoint x: 486, endPoint y: 68, distance: 187.7
click at [672, 58] on div "button" at bounding box center [669, 59] width 9 height 6
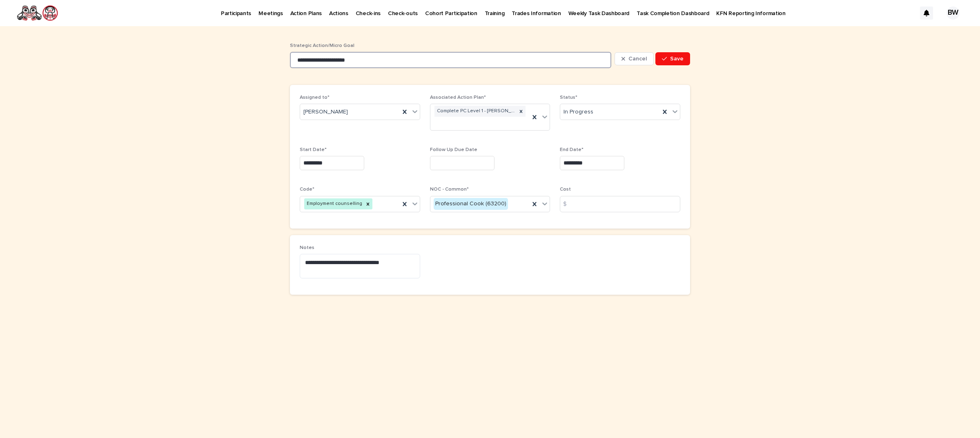
drag, startPoint x: 306, startPoint y: 62, endPoint x: 470, endPoint y: 56, distance: 163.8
click at [306, 61] on input "**********" at bounding box center [450, 60] width 321 height 16
type input "**********"
click at [664, 56] on icon "button" at bounding box center [664, 59] width 5 height 6
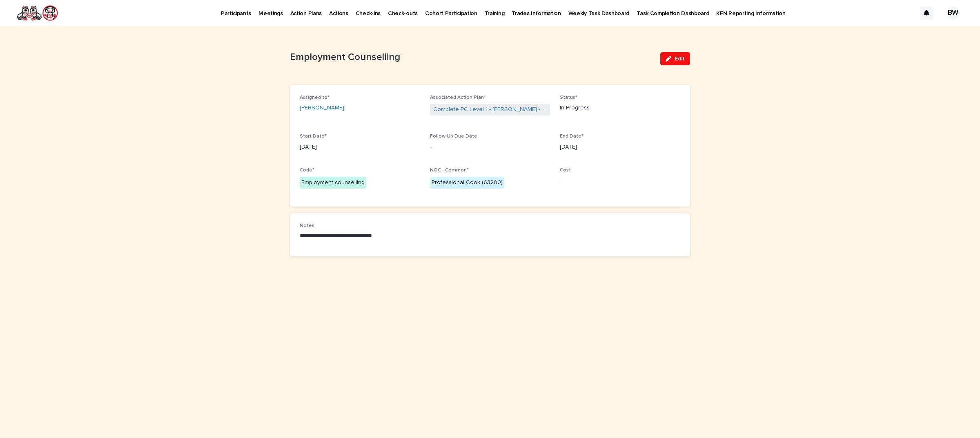
click at [322, 106] on link "[PERSON_NAME]" at bounding box center [322, 108] width 44 height 9
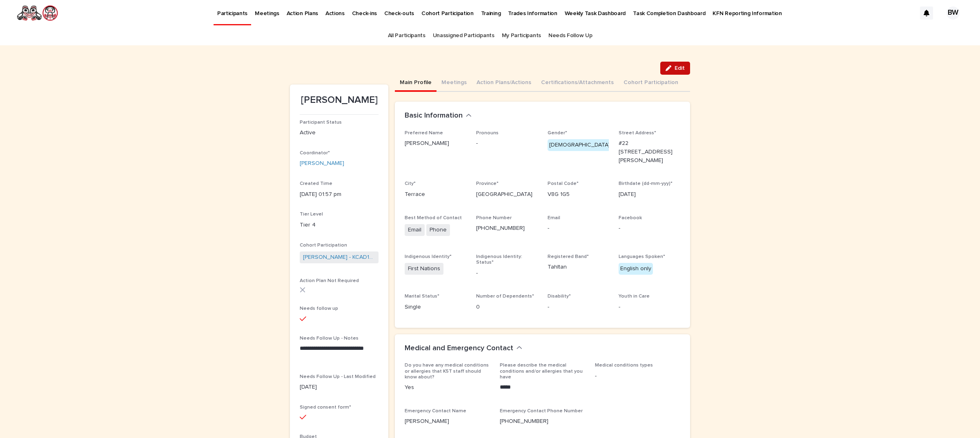
click at [666, 68] on icon "button" at bounding box center [668, 68] width 6 height 6
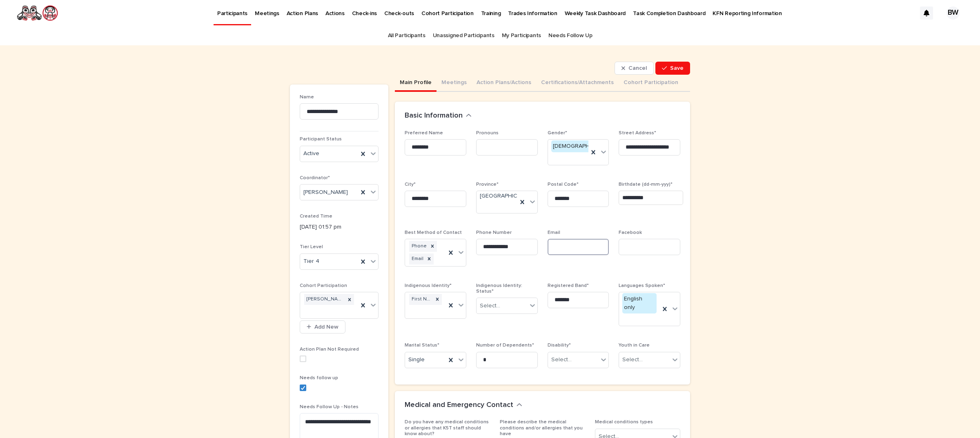
click at [560, 248] on input at bounding box center [578, 247] width 62 height 16
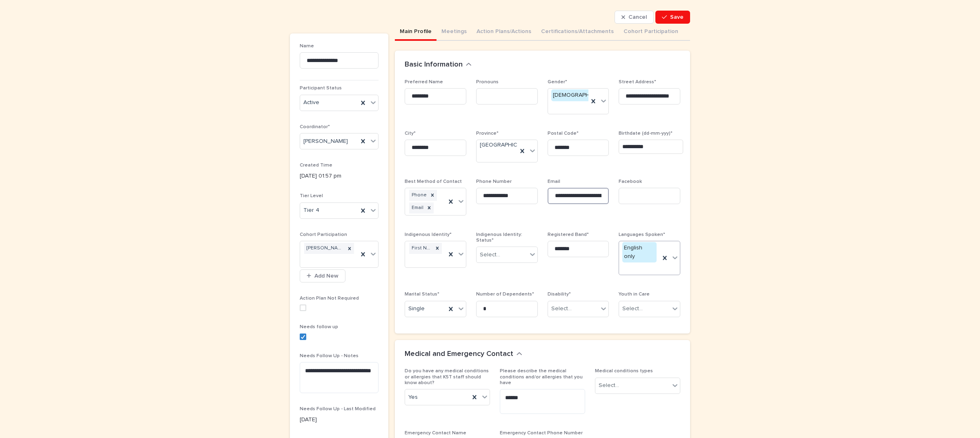
scroll to position [102, 0]
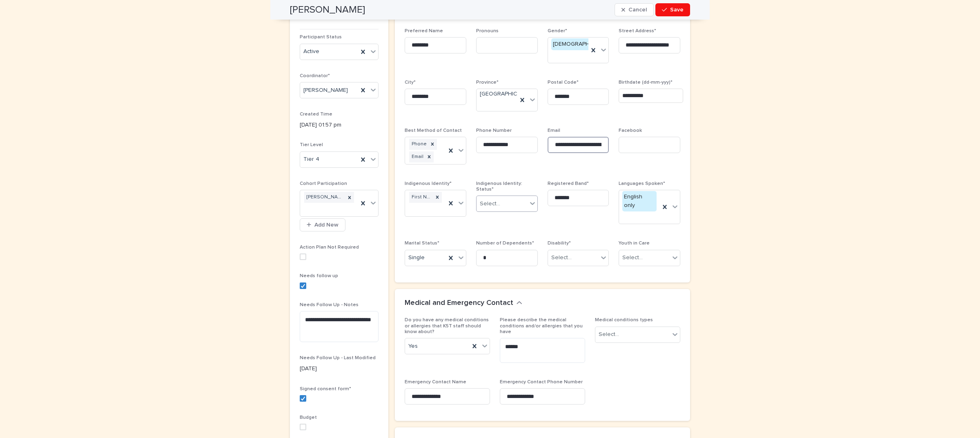
type input "**********"
click at [501, 199] on div "Select..." at bounding box center [501, 203] width 51 height 13
click at [592, 218] on span "Registered Band* *******" at bounding box center [578, 206] width 62 height 50
click at [502, 198] on div "Select..." at bounding box center [501, 203] width 51 height 13
click at [500, 224] on div "Non-status First Nation" at bounding box center [502, 227] width 61 height 14
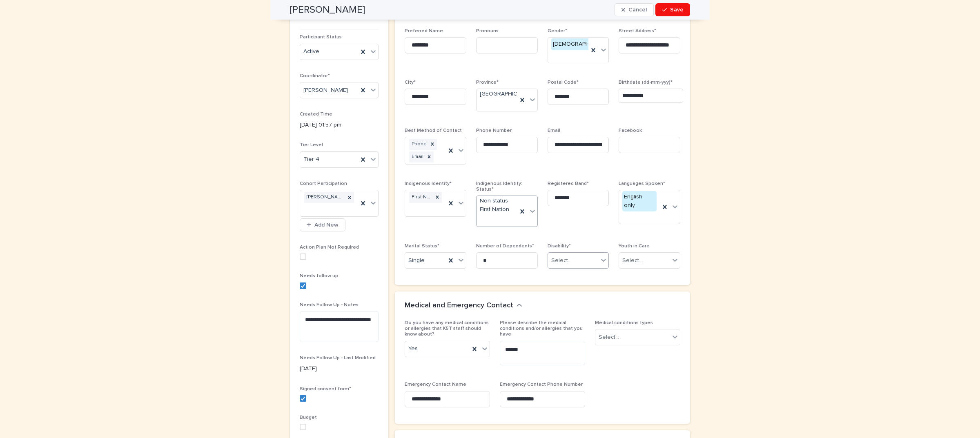
click at [582, 254] on div "Select..." at bounding box center [573, 260] width 51 height 13
click at [570, 268] on div "No Disability" at bounding box center [574, 269] width 61 height 14
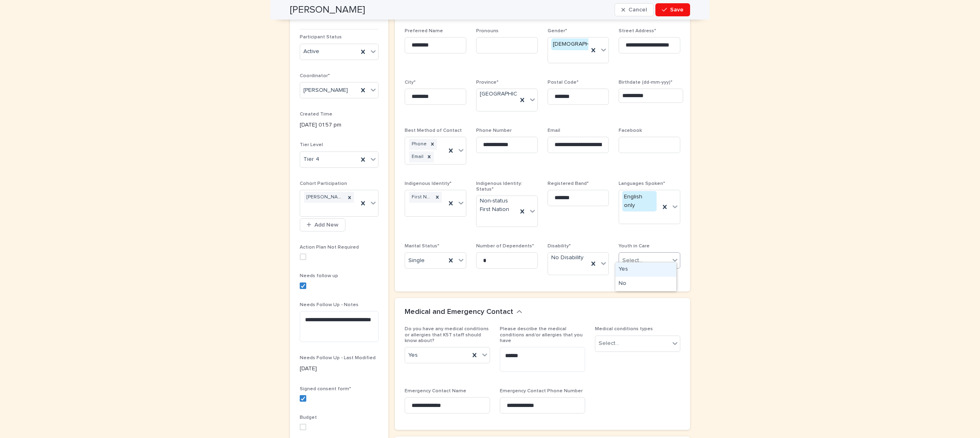
click at [636, 256] on div "Select..." at bounding box center [632, 260] width 20 height 9
click at [629, 281] on div "No" at bounding box center [645, 284] width 61 height 14
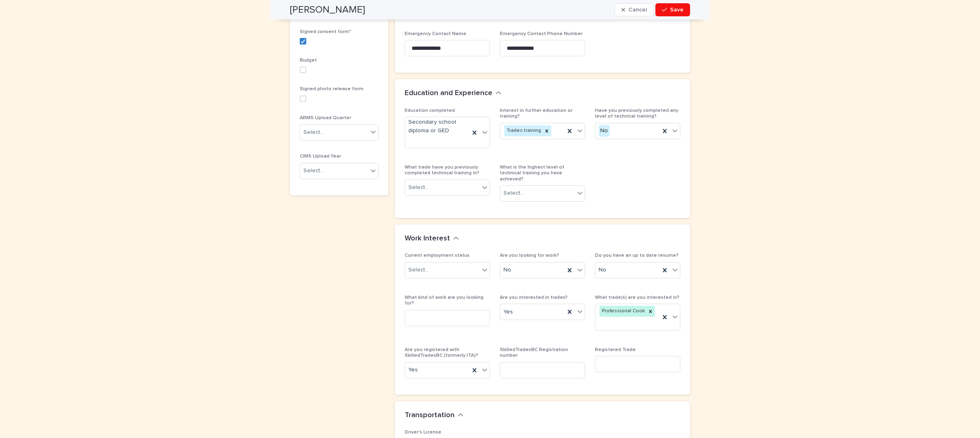
scroll to position [663, 0]
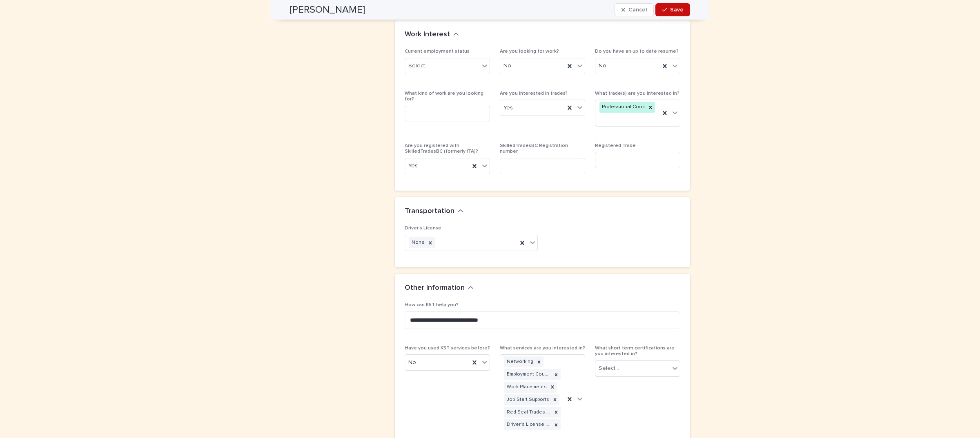
click at [678, 11] on span "Save" at bounding box center [676, 10] width 13 height 6
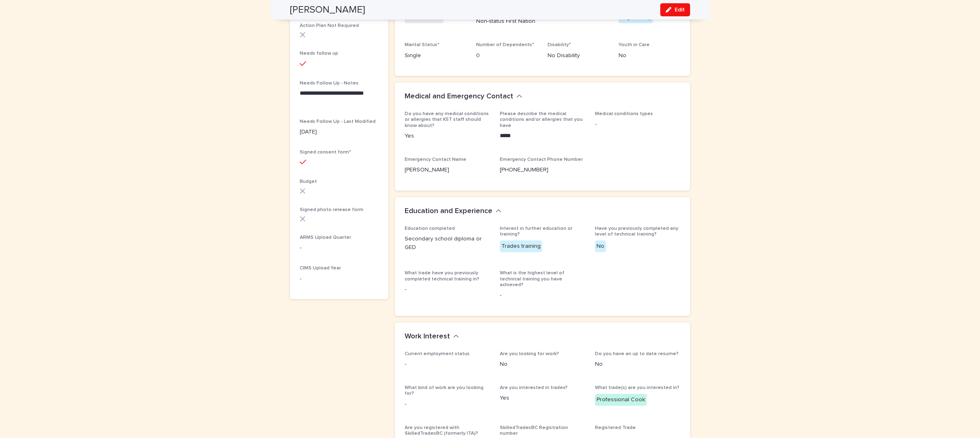
scroll to position [408, 0]
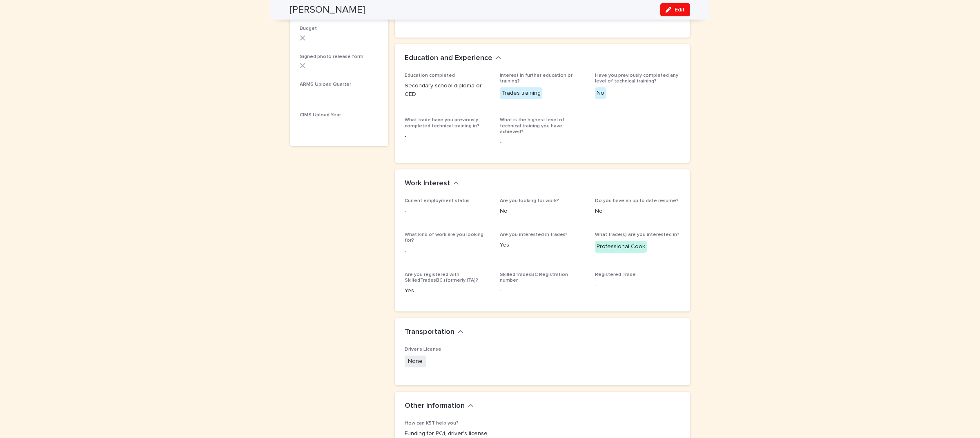
drag, startPoint x: 674, startPoint y: 11, endPoint x: 435, endPoint y: 186, distance: 295.9
click at [673, 13] on button "Edit" at bounding box center [675, 9] width 30 height 13
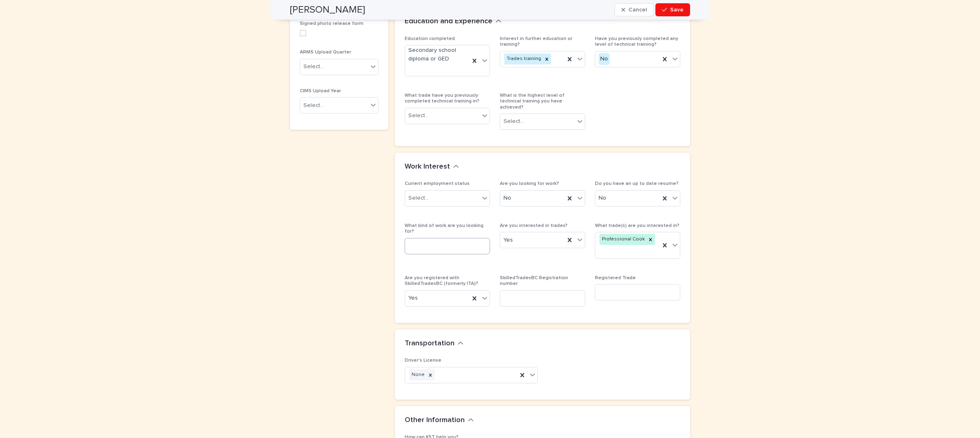
scroll to position [581, 0]
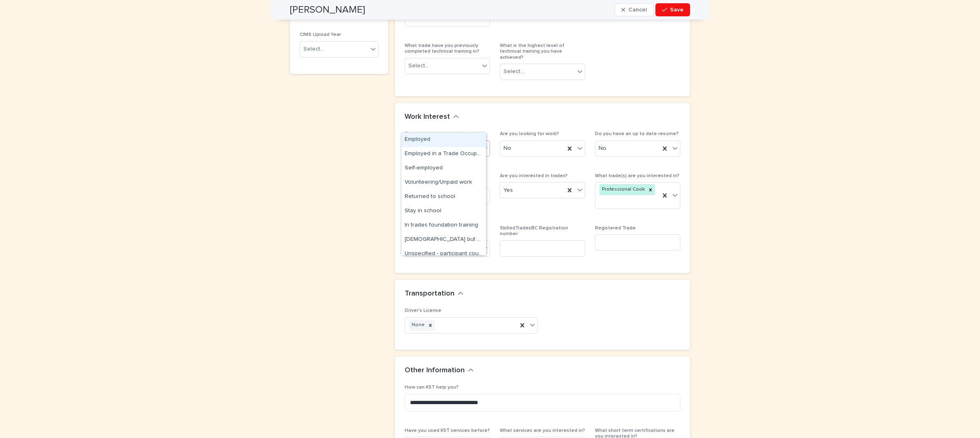
click at [464, 142] on div "Select..." at bounding box center [442, 148] width 74 height 13
click at [438, 141] on div "Employed" at bounding box center [443, 140] width 84 height 14
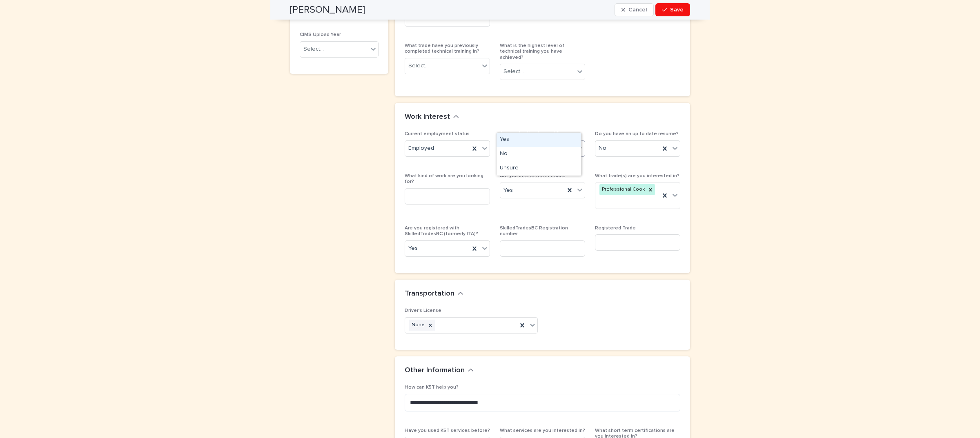
click at [540, 142] on div "No" at bounding box center [532, 148] width 64 height 13
click at [519, 154] on div "No" at bounding box center [538, 154] width 84 height 14
click at [623, 142] on div "No" at bounding box center [627, 148] width 64 height 13
click at [670, 9] on span "Save" at bounding box center [676, 10] width 13 height 6
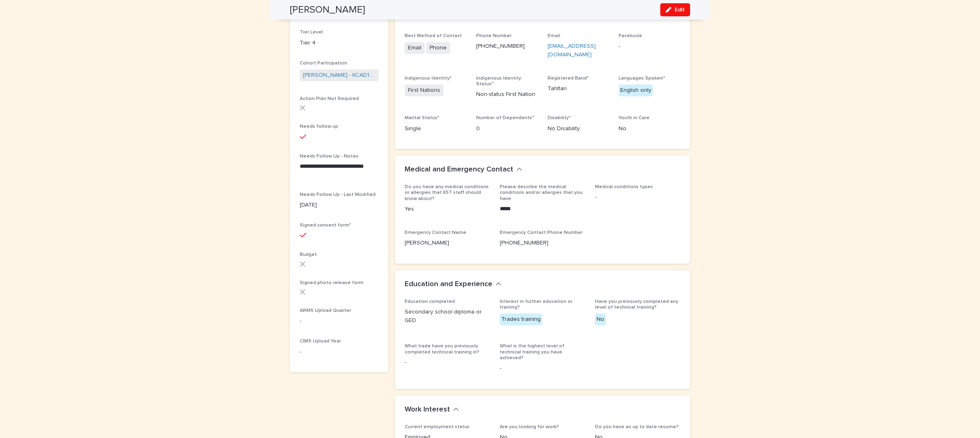
scroll to position [0, 0]
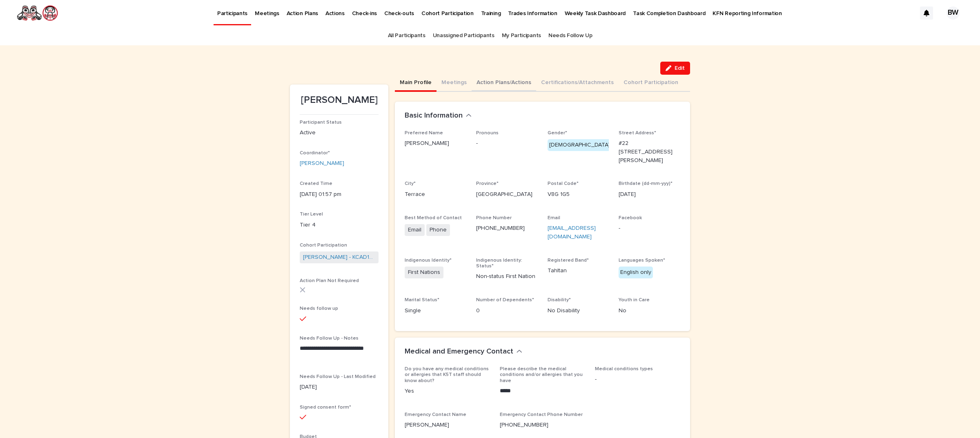
click at [508, 79] on button "Action Plans/Actions" at bounding box center [503, 83] width 64 height 17
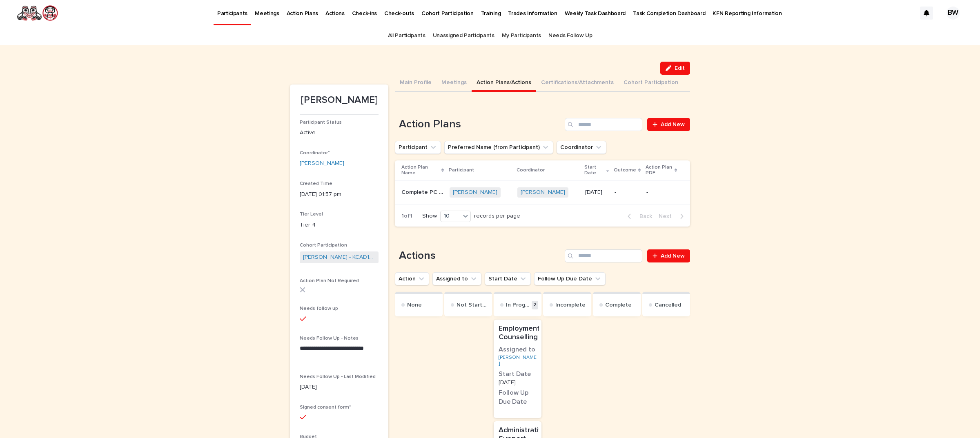
click at [621, 186] on div "-" at bounding box center [626, 192] width 25 height 13
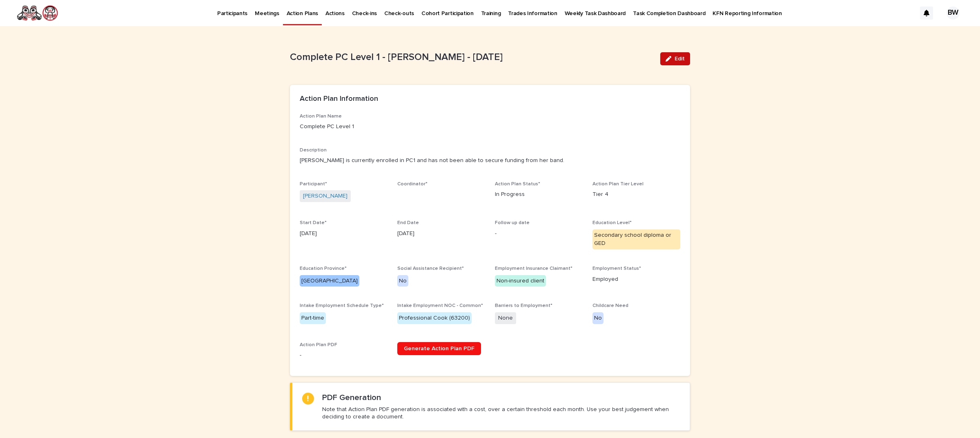
click at [669, 56] on div "button" at bounding box center [669, 59] width 9 height 6
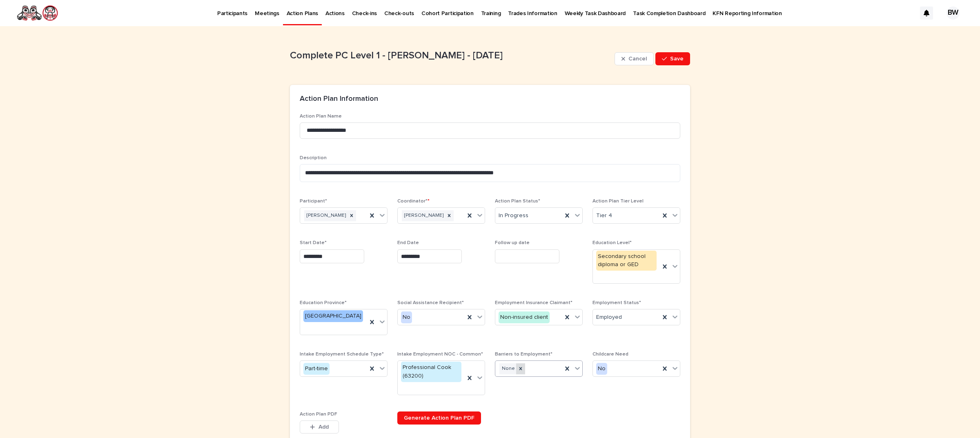
click at [518, 366] on icon at bounding box center [521, 369] width 6 height 6
click at [541, 362] on div "Select..." at bounding box center [533, 368] width 77 height 13
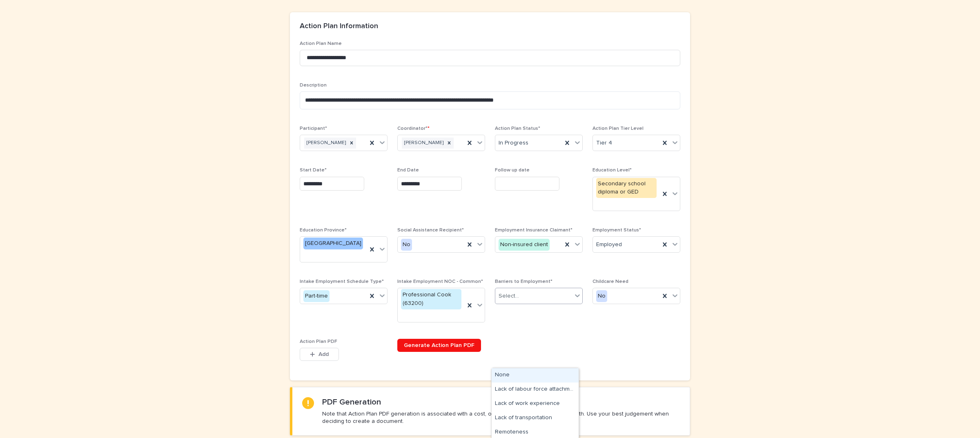
scroll to position [102, 0]
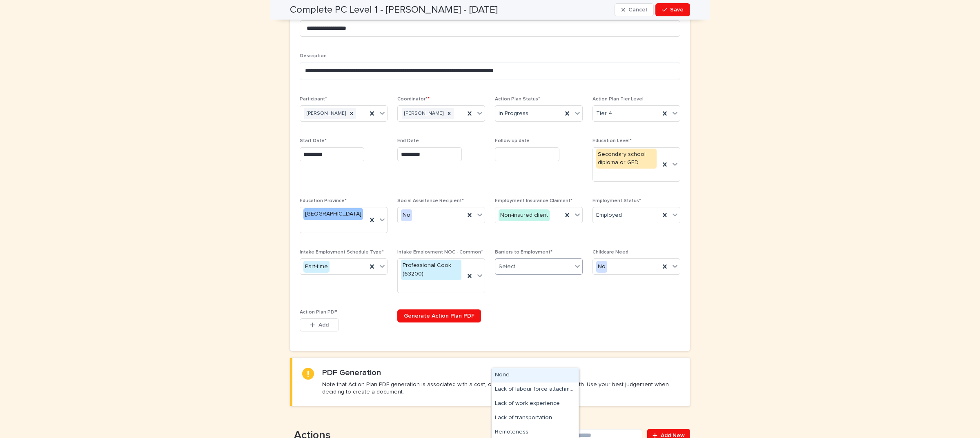
drag, startPoint x: 586, startPoint y: 311, endPoint x: 578, endPoint y: 301, distance: 13.0
click at [587, 311] on div "**********" at bounding box center [490, 176] width 380 height 330
click at [538, 260] on div "Select..." at bounding box center [533, 266] width 77 height 13
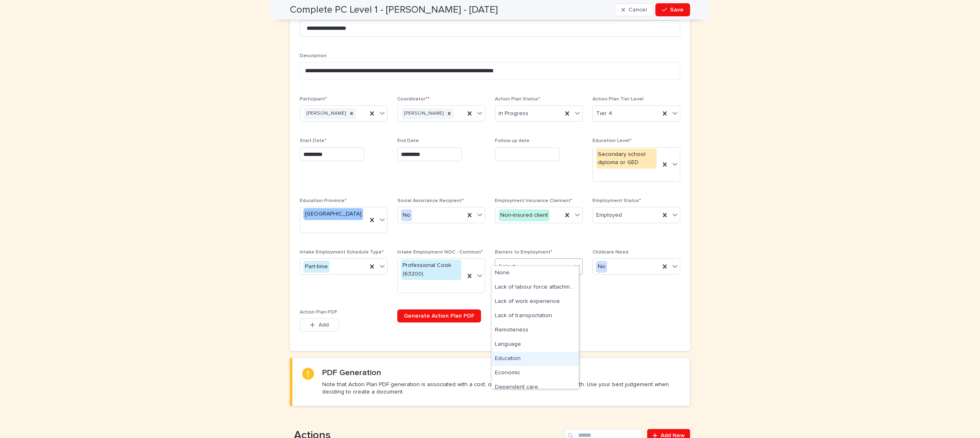
click at [522, 358] on div "Education" at bounding box center [534, 359] width 87 height 14
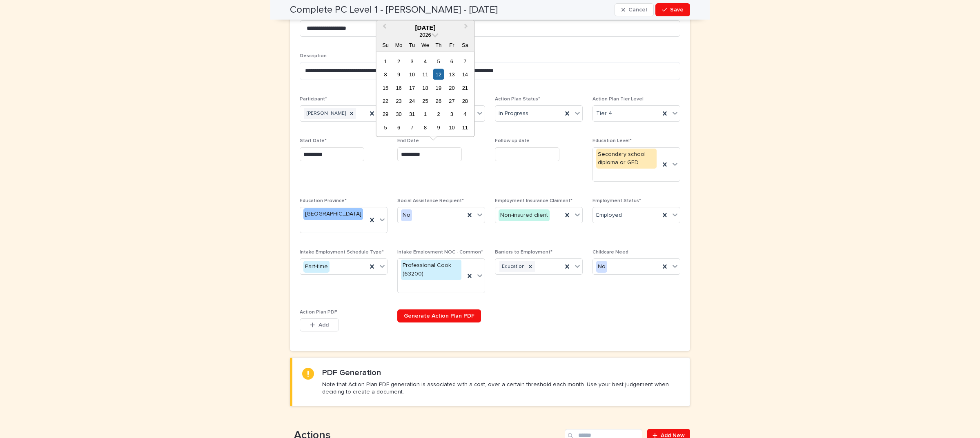
drag, startPoint x: 450, startPoint y: 156, endPoint x: 325, endPoint y: 150, distance: 125.4
click at [325, 150] on div "**********" at bounding box center [490, 176] width 380 height 330
click at [551, 184] on span "Follow up date" at bounding box center [539, 163] width 88 height 50
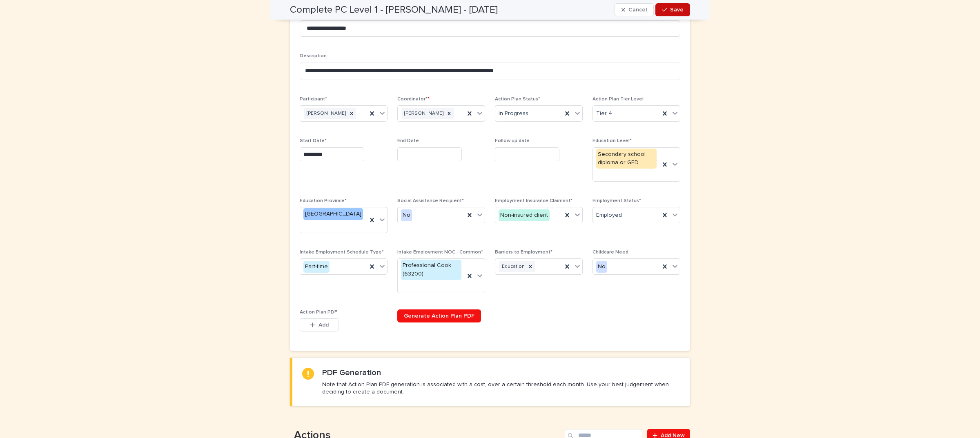
click at [670, 12] on span "Save" at bounding box center [676, 10] width 13 height 6
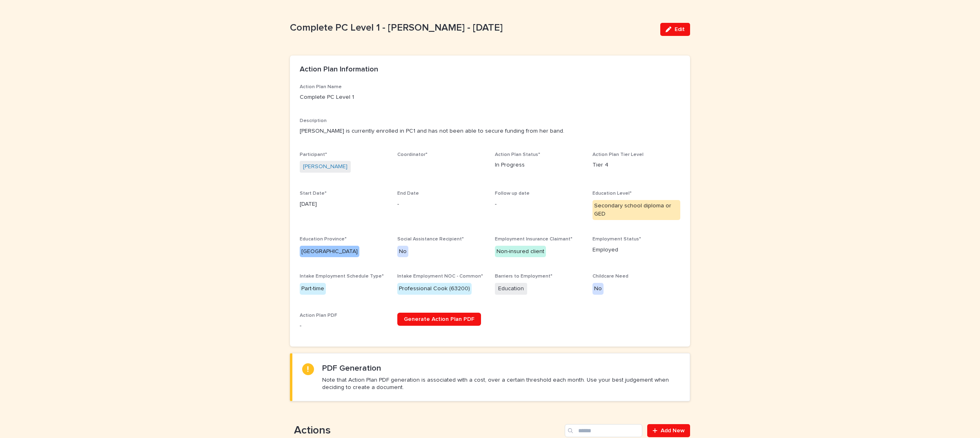
scroll to position [0, 0]
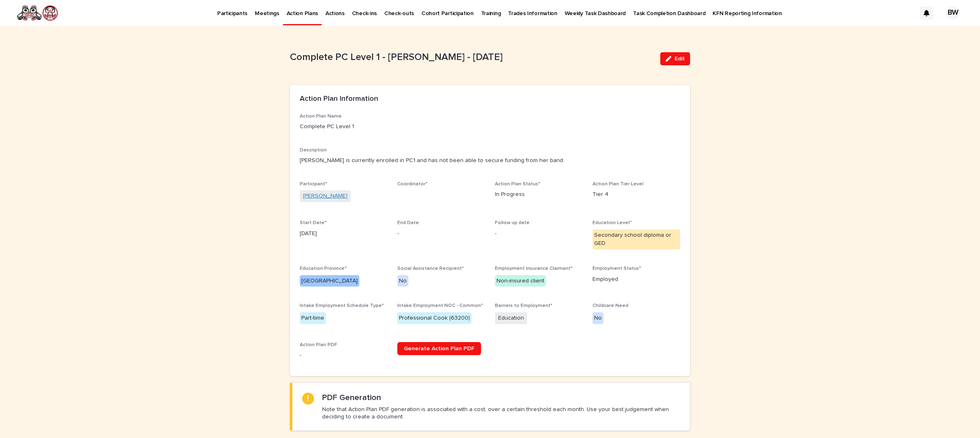
click at [313, 198] on link "[PERSON_NAME]" at bounding box center [325, 196] width 44 height 9
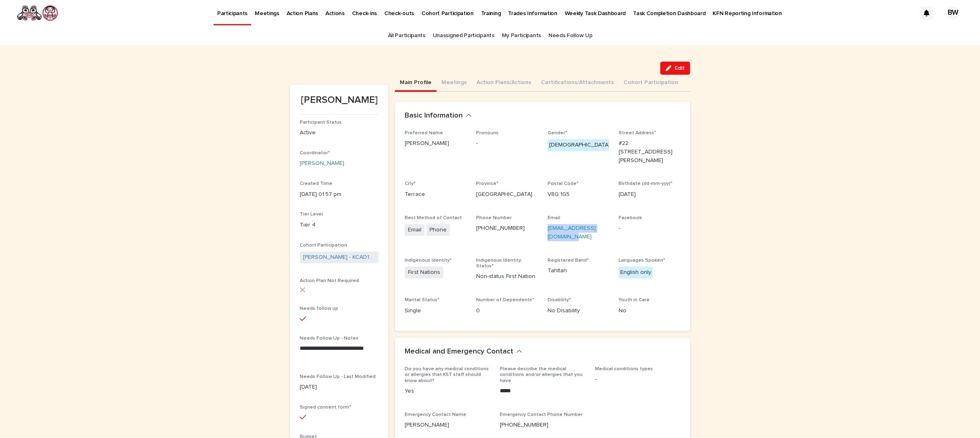
drag, startPoint x: 554, startPoint y: 223, endPoint x: 540, endPoint y: 213, distance: 17.2
click at [540, 213] on div "Preferred Name [PERSON_NAME] - Gender* [DEMOGRAPHIC_DATA] Street Address* [STRE…" at bounding box center [541, 225] width 275 height 191
